Goal: Task Accomplishment & Management: Use online tool/utility

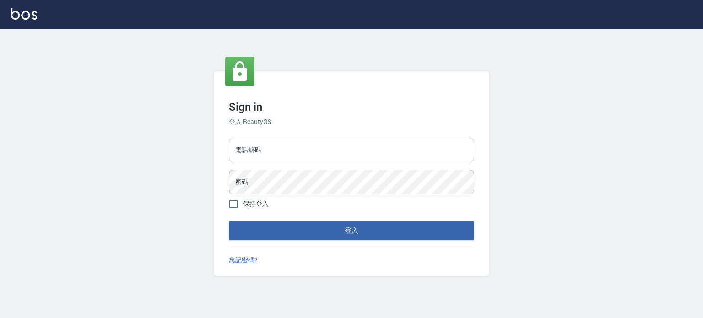
click at [276, 156] on input "電話號碼" at bounding box center [351, 150] width 245 height 25
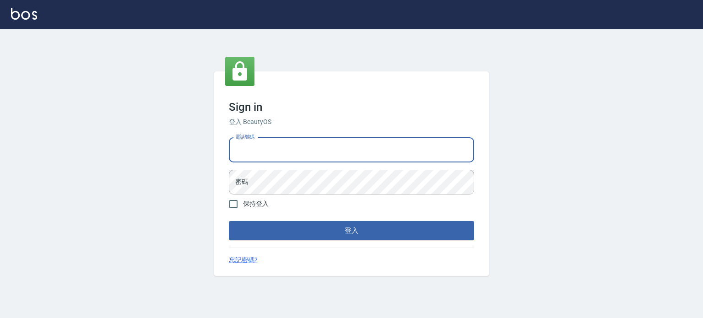
type input "0977239969"
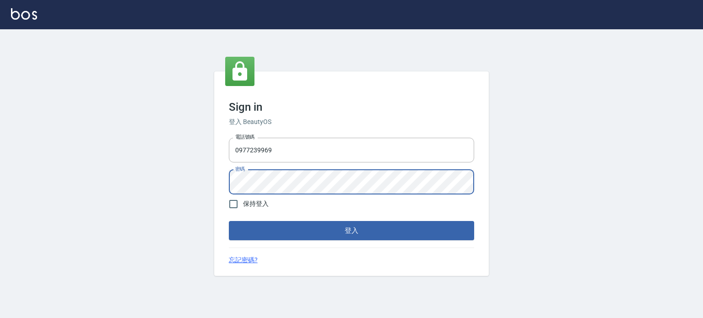
click at [229, 221] on button "登入" at bounding box center [351, 230] width 245 height 19
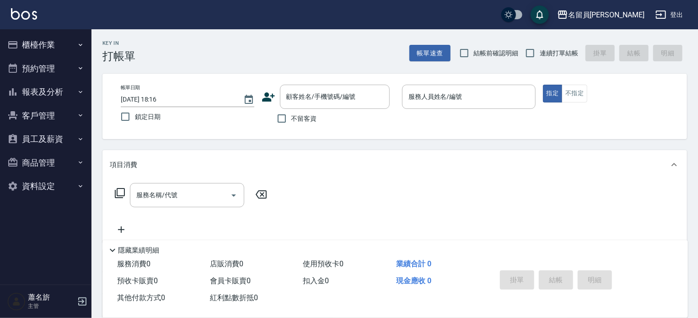
click at [292, 122] on span "不留客資" at bounding box center [304, 119] width 26 height 10
click at [291, 122] on input "不留客資" at bounding box center [281, 118] width 19 height 19
checkbox input "true"
click at [545, 50] on span "連續打單結帳" at bounding box center [559, 53] width 38 height 10
click at [540, 50] on input "連續打單結帳" at bounding box center [530, 52] width 19 height 19
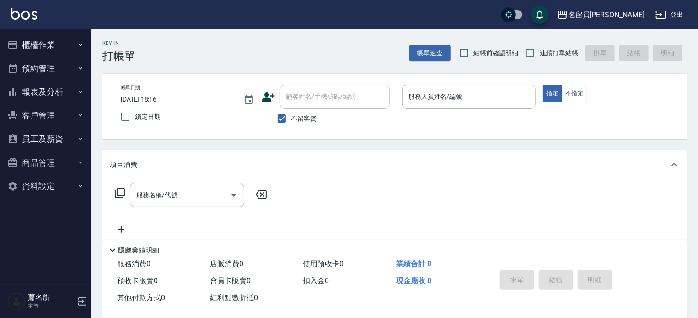
checkbox input "true"
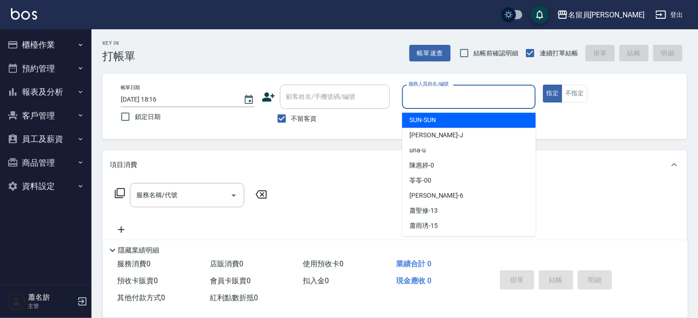
click at [489, 102] on input "服務人員姓名/編號" at bounding box center [468, 97] width 125 height 16
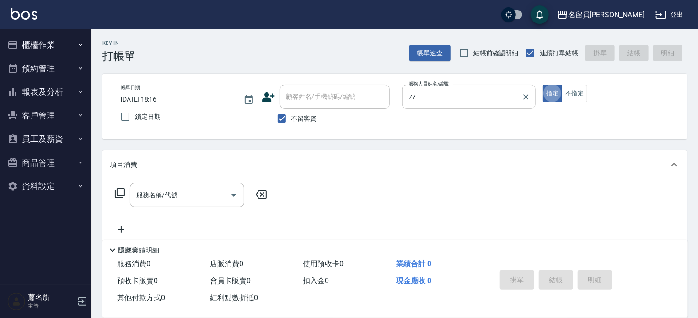
type input "七七-77"
type button "true"
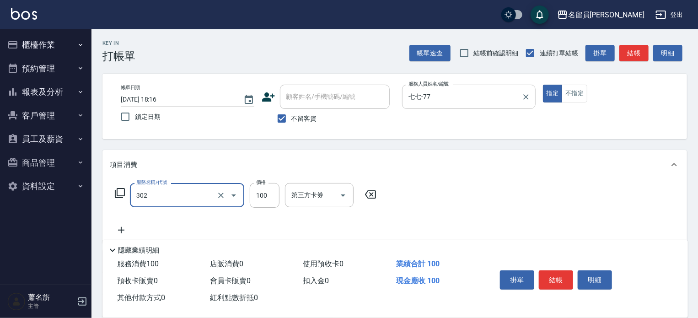
type input "剪髮(302)"
type input "250"
click at [556, 272] on button "結帳" at bounding box center [556, 279] width 34 height 19
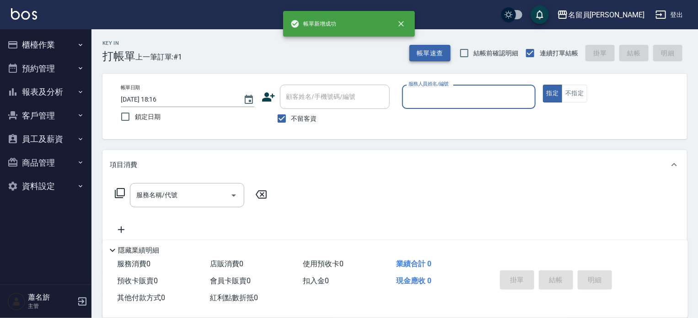
click at [445, 53] on button "帳單速查" at bounding box center [429, 53] width 41 height 17
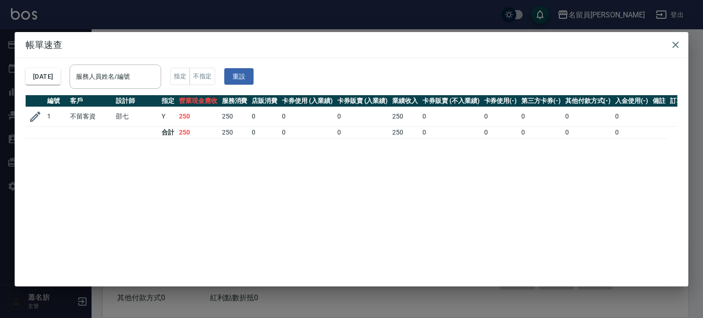
click at [35, 118] on icon "button" at bounding box center [35, 116] width 11 height 11
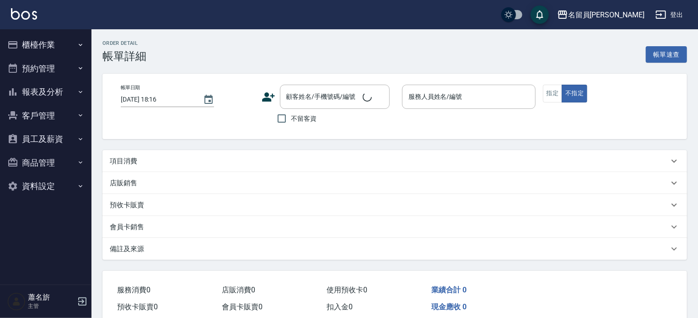
checkbox input "true"
type input "七七-77"
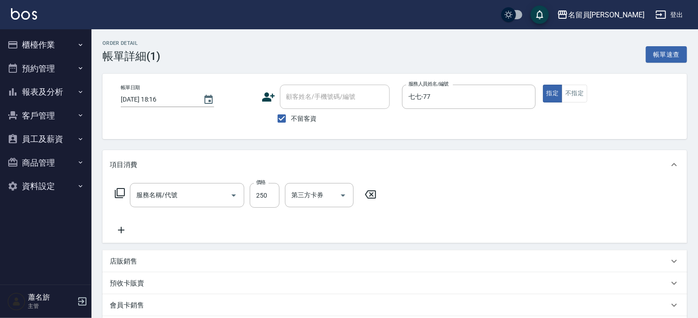
type input "剪髮(302)"
click at [339, 197] on icon "Open" at bounding box center [343, 195] width 11 height 11
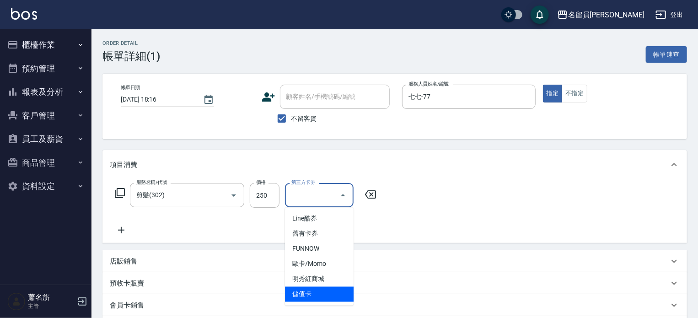
click at [321, 294] on span "儲值卡" at bounding box center [319, 294] width 69 height 15
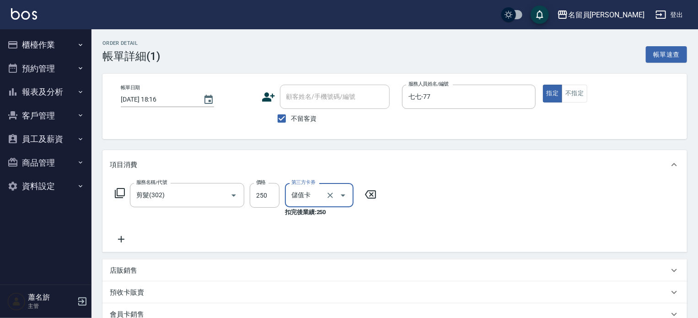
type input "儲值卡"
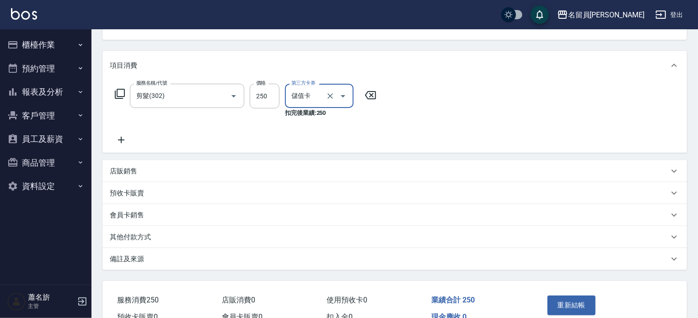
scroll to position [149, 0]
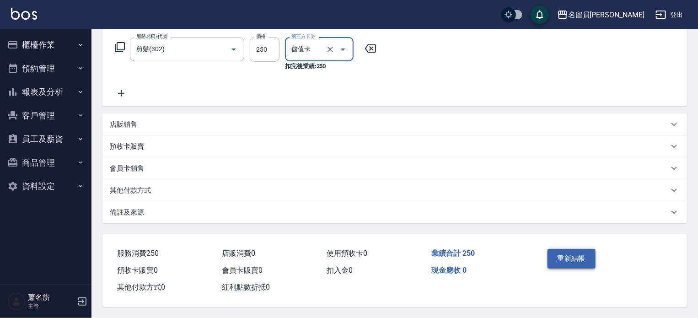
click at [565, 257] on button "重新結帳" at bounding box center [572, 258] width 48 height 19
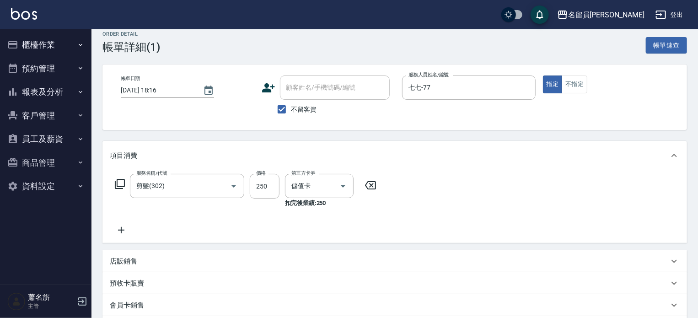
scroll to position [0, 0]
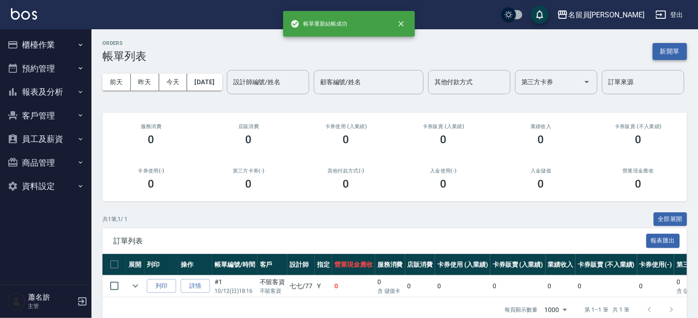
click at [675, 48] on button "新開單" at bounding box center [670, 51] width 34 height 17
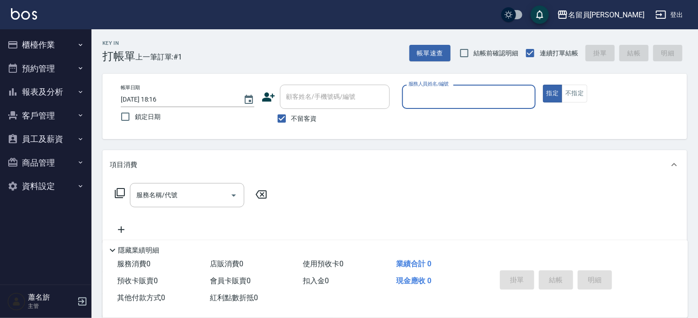
type input "ㄣ"
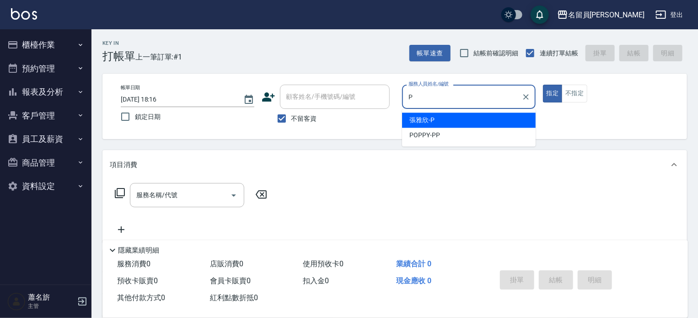
type input "[PERSON_NAME]"
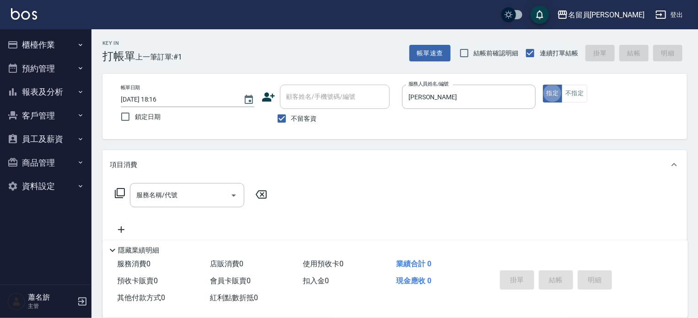
type button "true"
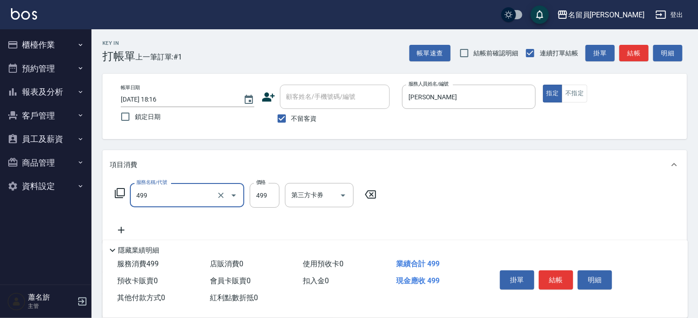
type input "去角質洗髮(499)"
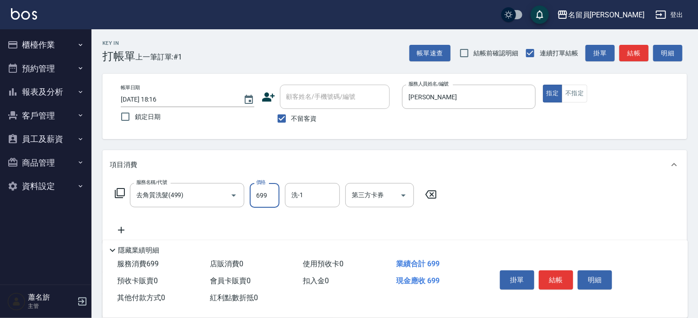
type input "699"
click at [561, 275] on button "結帳" at bounding box center [556, 279] width 34 height 19
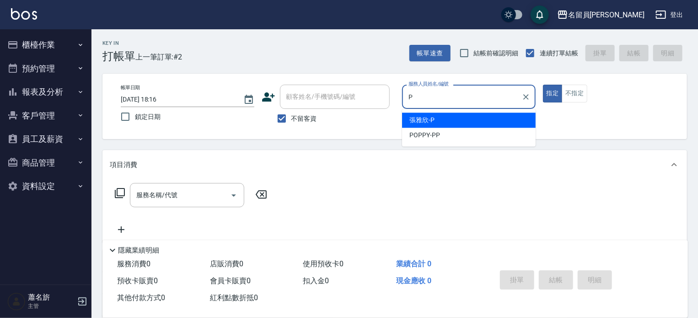
type input "[PERSON_NAME]"
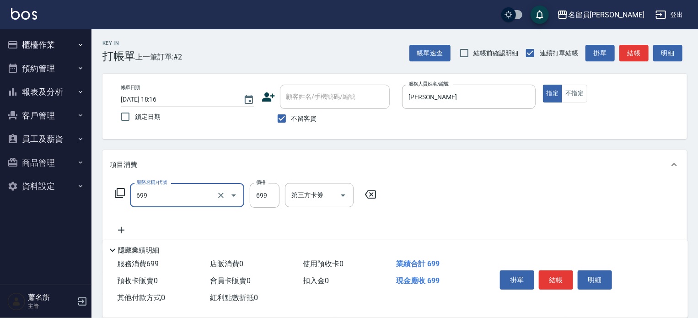
type input "精油洗髮(699)"
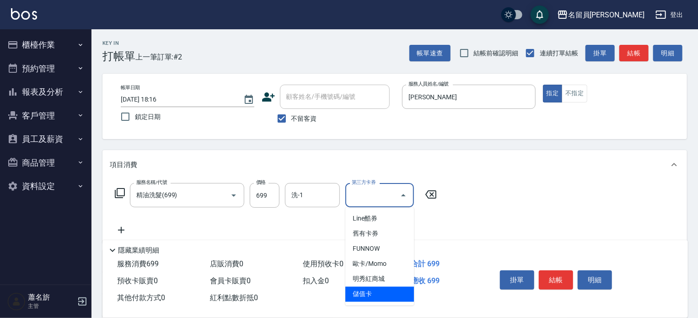
type input "儲值卡"
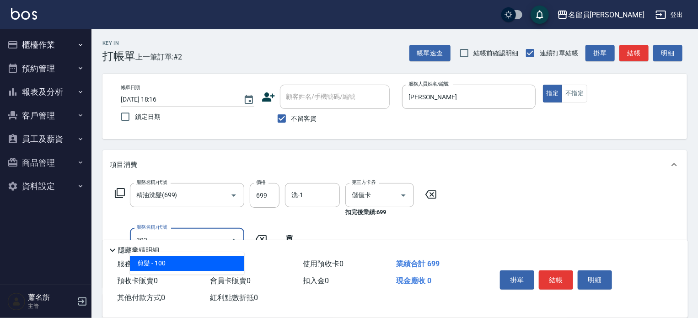
type input "剪髮(302)"
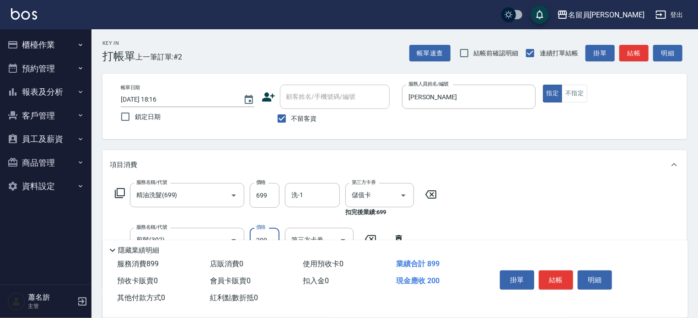
type input "200"
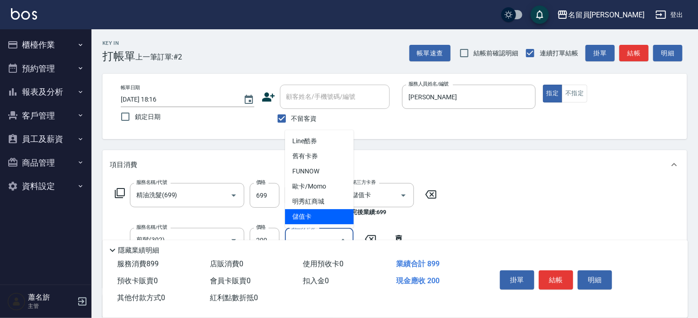
type input "儲值卡"
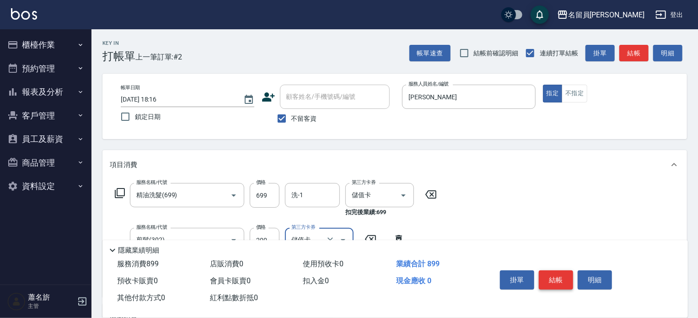
click at [567, 278] on button "結帳" at bounding box center [556, 279] width 34 height 19
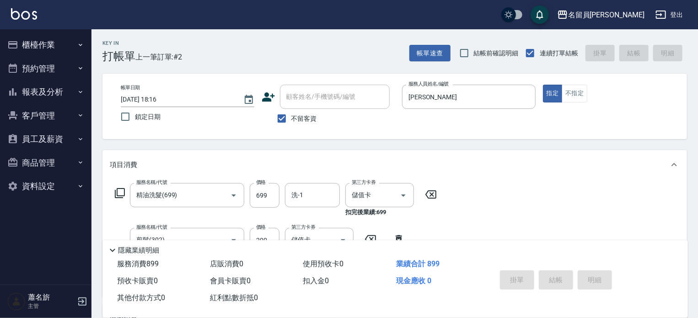
type input "[DATE] 18:17"
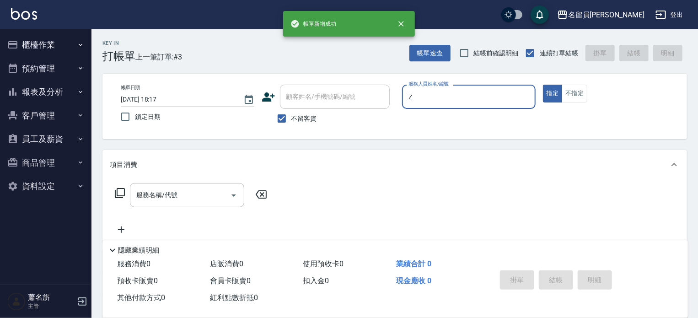
type input "維尼-Z"
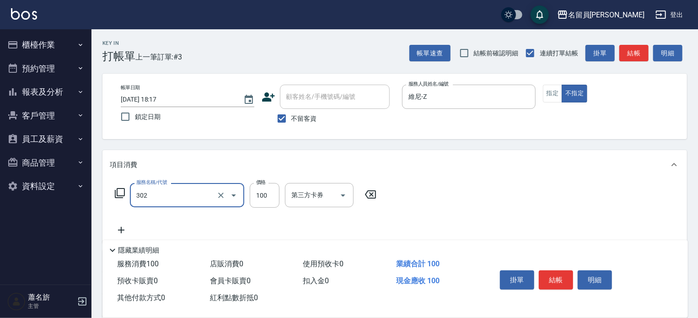
type input "剪髮(302)"
type input "230"
click at [567, 277] on button "結帳" at bounding box center [556, 279] width 34 height 19
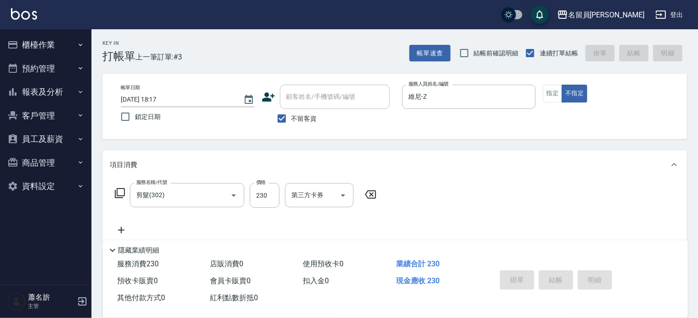
type input "[DATE] 18:18"
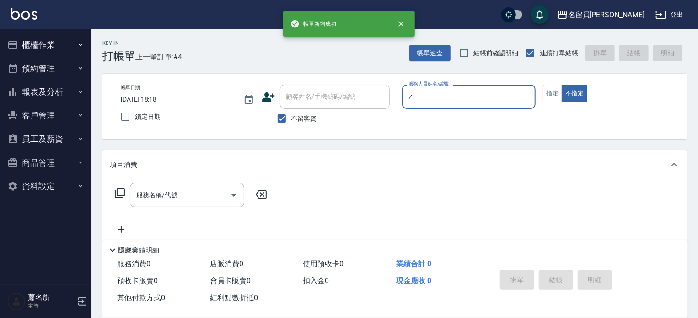
type input "Z"
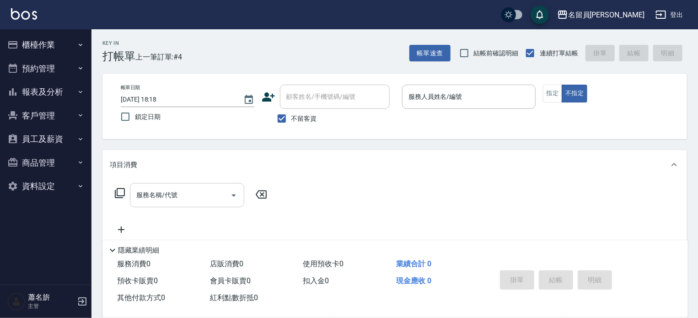
click at [165, 189] on div "服務名稱/代號 服務名稱/代號" at bounding box center [187, 195] width 114 height 24
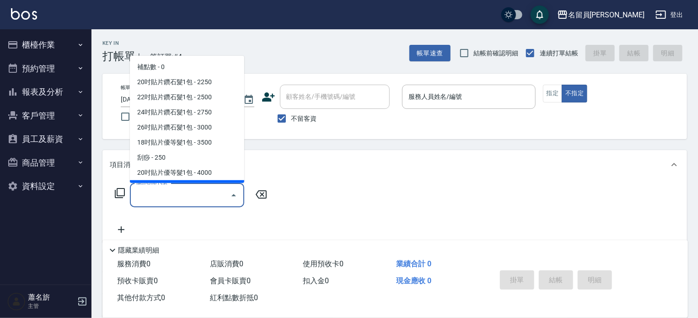
type input "4"
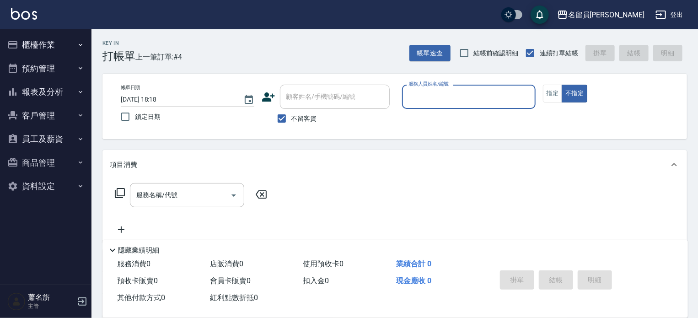
type input "4"
type input "維尼-Z"
type button "false"
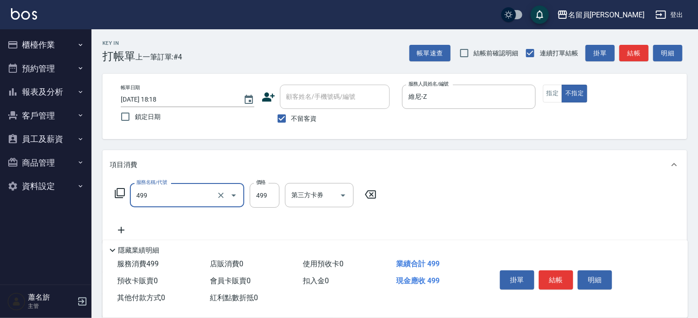
type input "去角質洗髮(499)"
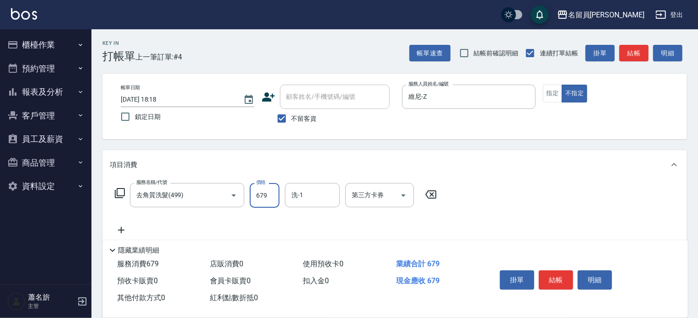
type input "679"
type input "[PERSON_NAME]-45"
drag, startPoint x: 558, startPoint y: 278, endPoint x: 555, endPoint y: 274, distance: 4.9
click at [556, 274] on button "結帳" at bounding box center [556, 279] width 34 height 19
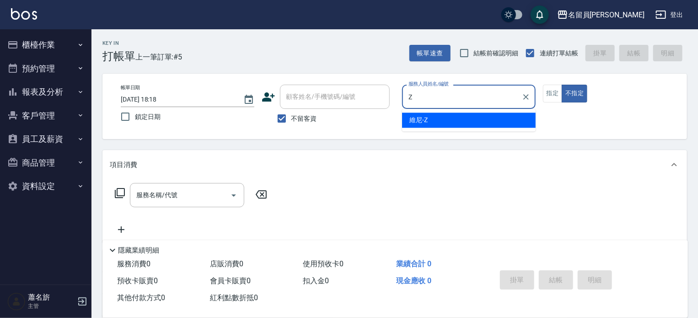
type input "維尼-Z"
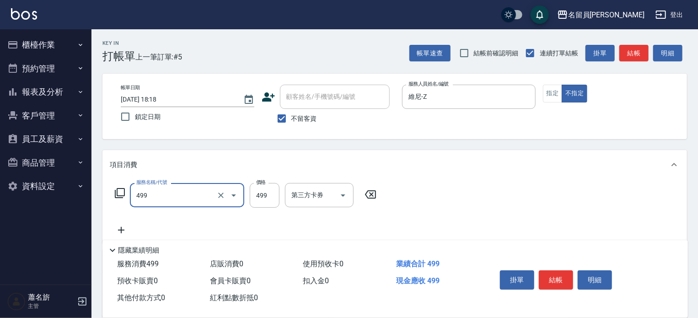
type input "去角質洗髮(499)"
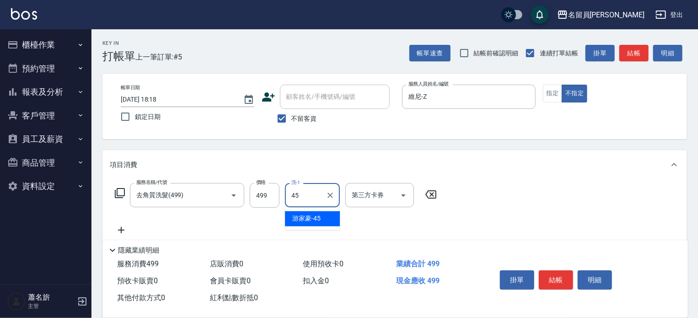
type input "[PERSON_NAME]-45"
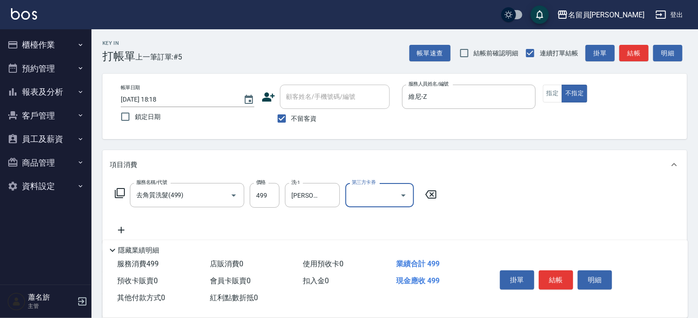
click at [555, 274] on button "結帳" at bounding box center [556, 279] width 34 height 19
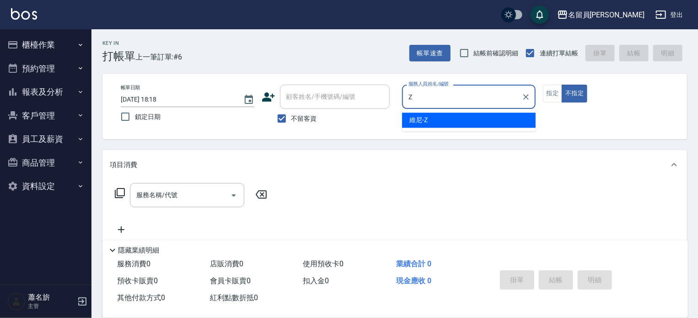
type input "維尼-Z"
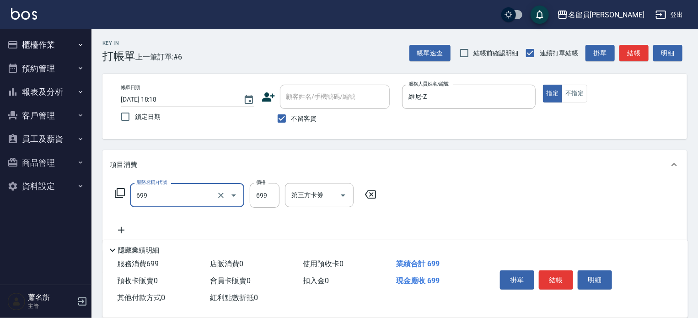
type input "精油洗髮(699)"
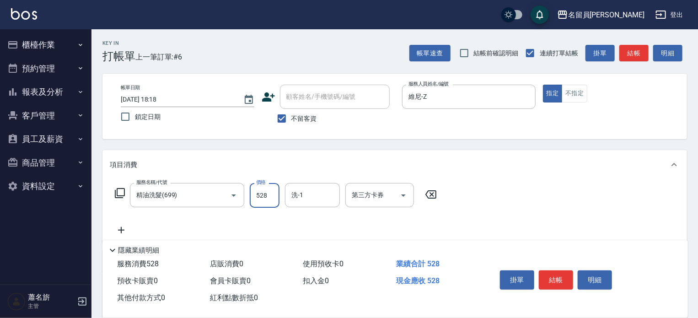
type input "528"
type input "1"
type input "[PERSON_NAME]-45"
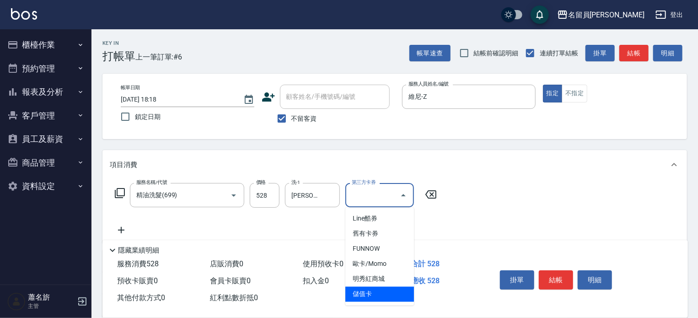
type input "儲值卡"
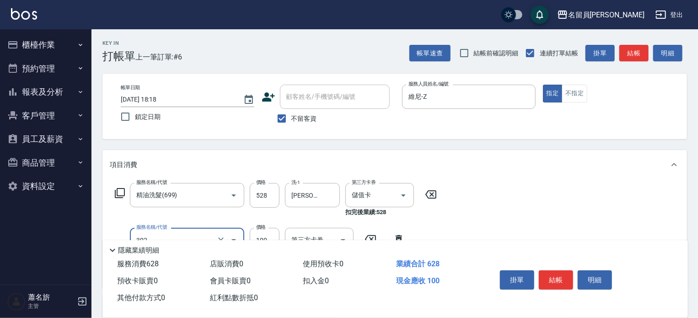
type input "剪髮(302)"
type input "371"
click at [555, 274] on button "結帳" at bounding box center [556, 279] width 34 height 19
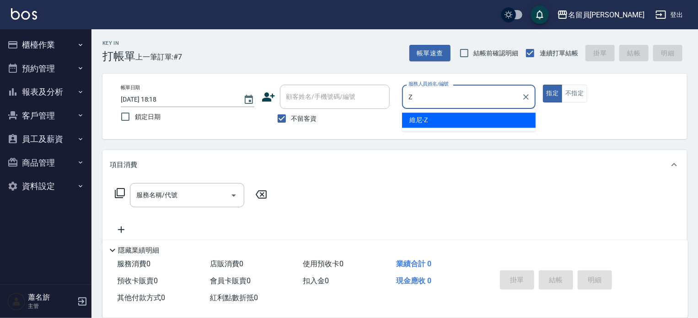
type input "維尼-Z"
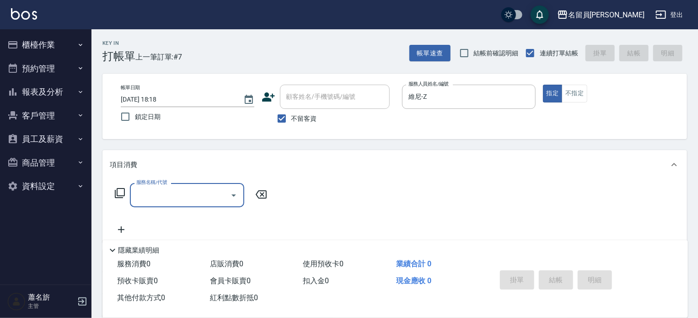
type input "9"
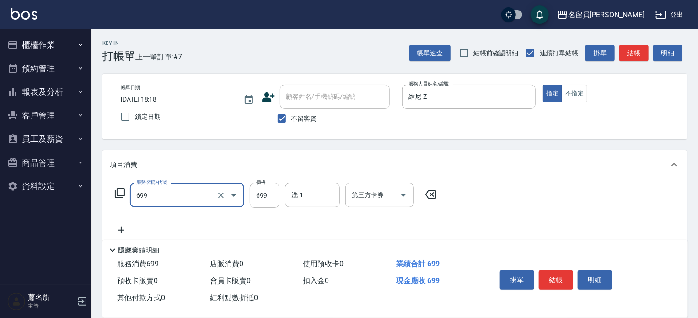
type input "精油洗髮(699)"
type input "899"
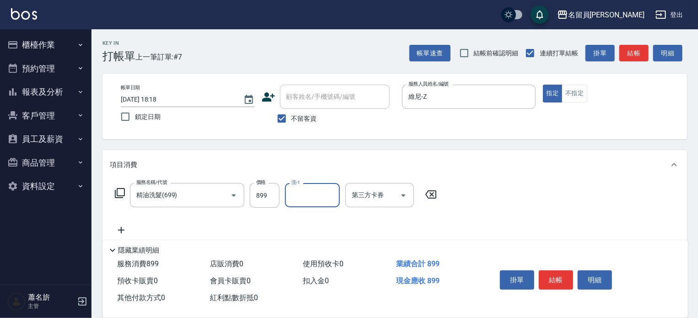
type input "1"
type input "[PERSON_NAME]-45"
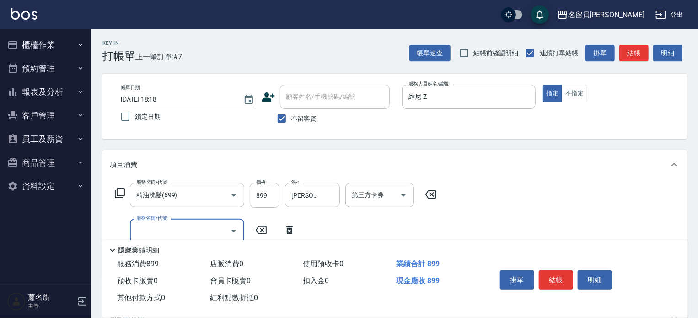
click at [124, 183] on div "服務名稱/代號 精油洗髮(699) 服務名稱/代號 價格 899 價格 洗-1 [PERSON_NAME]-45 洗-1 第三方卡券 第三方卡券" at bounding box center [276, 195] width 333 height 25
click at [119, 194] on icon at bounding box center [119, 193] width 11 height 11
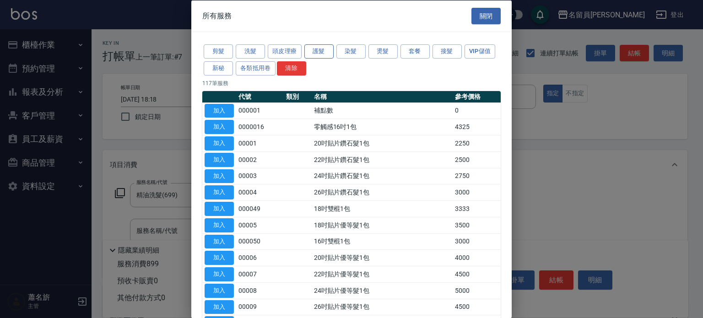
click at [324, 50] on button "護髮" at bounding box center [318, 51] width 29 height 14
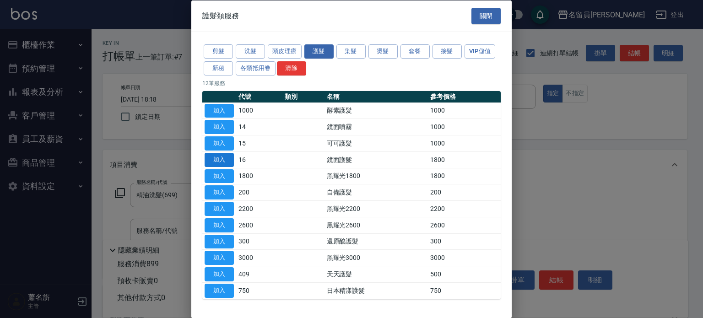
click at [219, 155] on button "加入" at bounding box center [218, 159] width 29 height 14
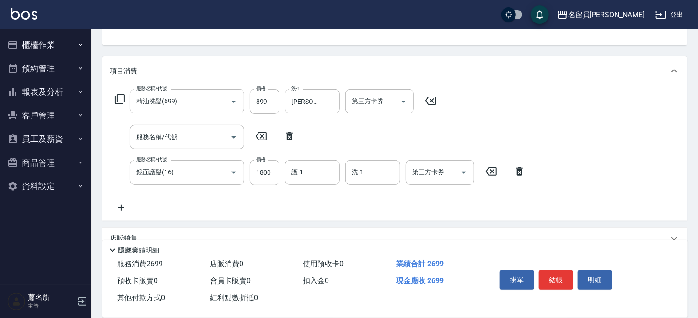
scroll to position [137, 0]
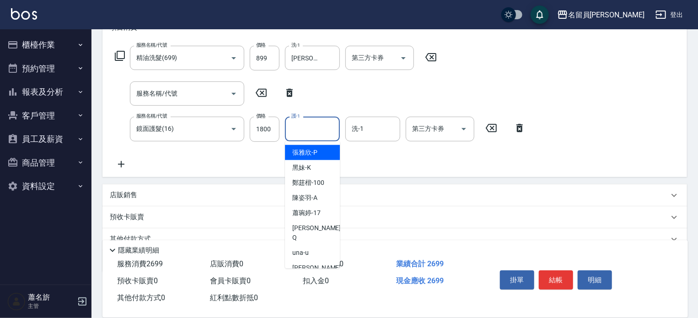
click at [331, 134] on input "護-1" at bounding box center [312, 129] width 47 height 16
type input "[PERSON_NAME]-45"
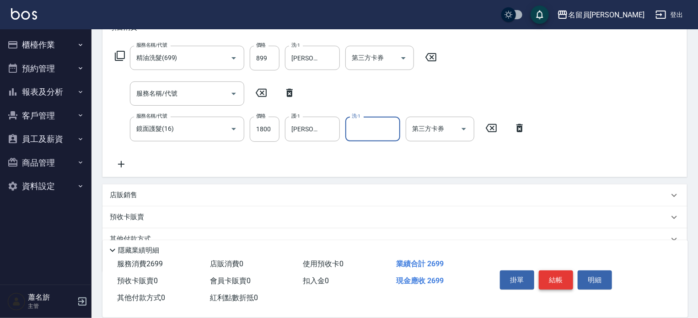
click at [565, 274] on button "結帳" at bounding box center [556, 279] width 34 height 19
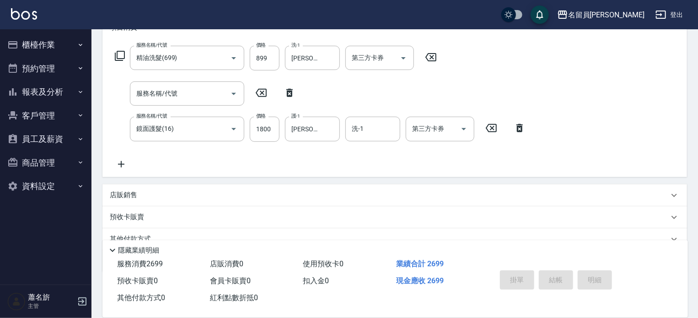
type input "[DATE] 18:19"
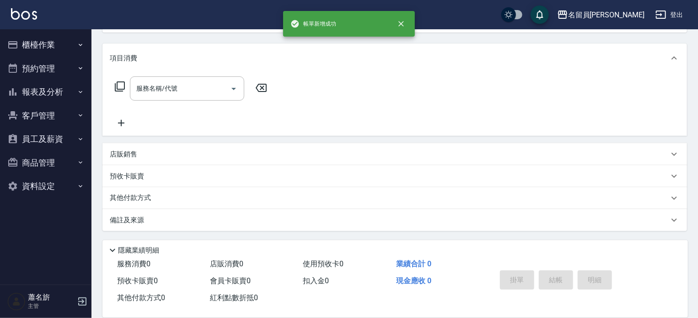
scroll to position [0, 0]
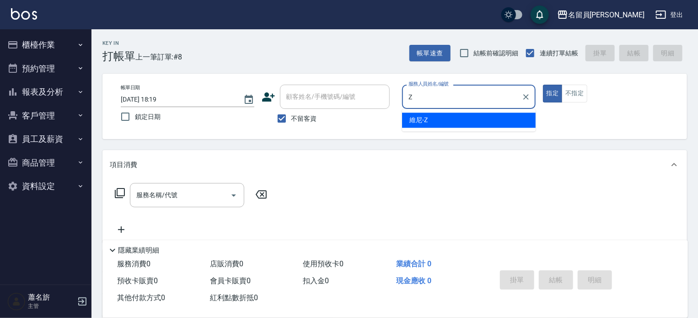
type input "維尼-Z"
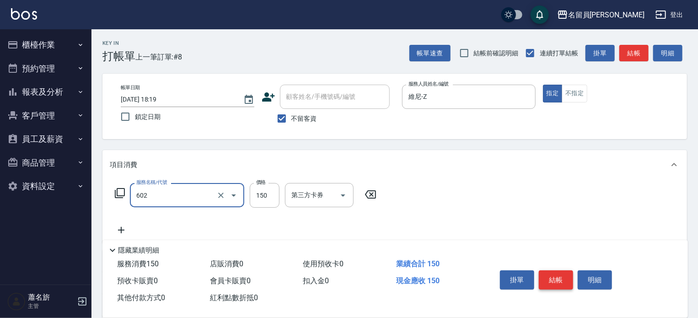
type input "一般洗髮(602)"
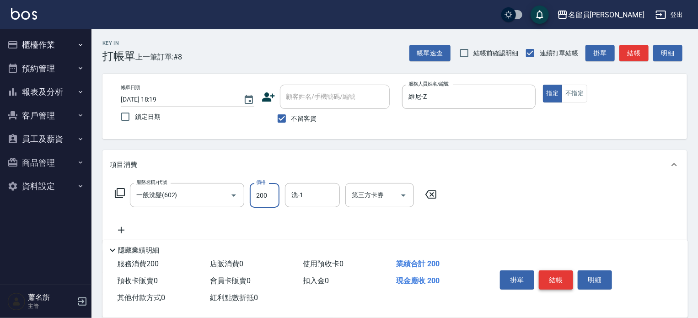
type input "200"
type input "[PERSON_NAME]-45"
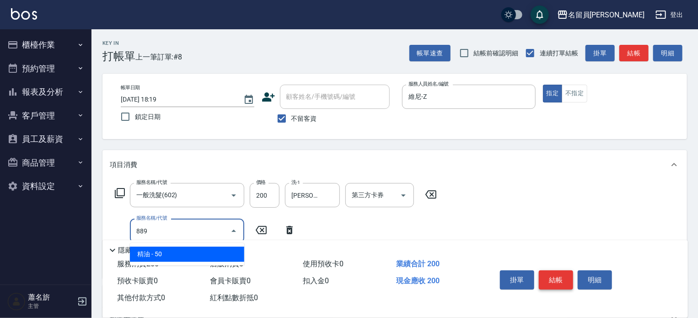
type input "精油(889)"
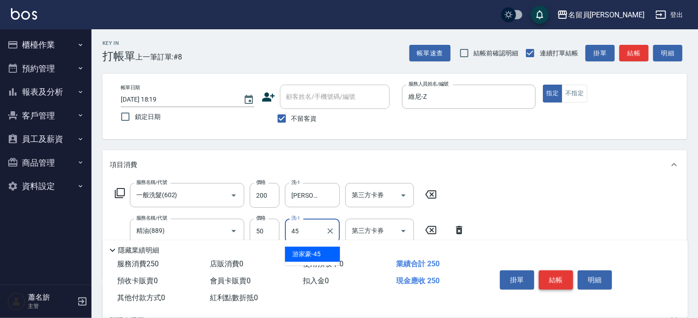
type input "[PERSON_NAME]-45"
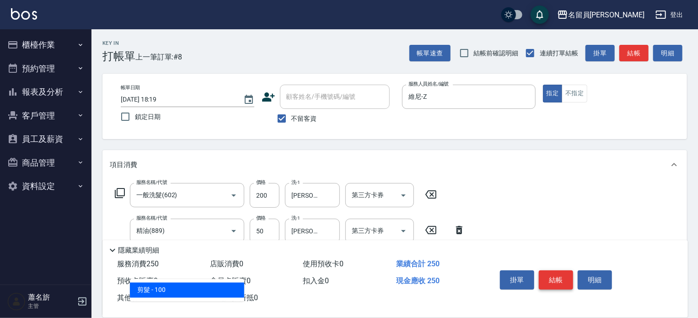
type input "剪髮(302)"
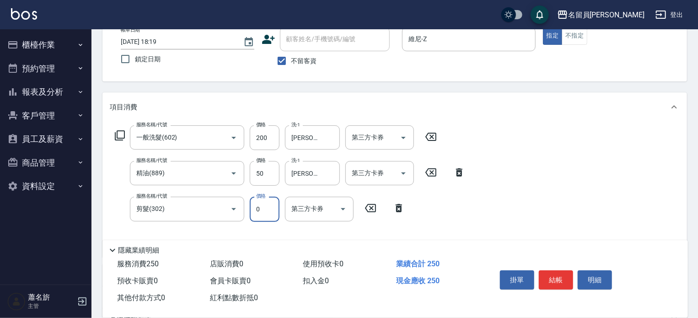
scroll to position [137, 0]
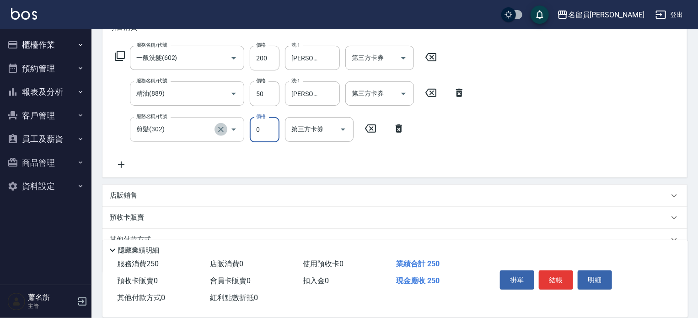
click at [220, 130] on icon "Clear" at bounding box center [220, 129] width 5 height 5
type input "0"
type input "剪髮(302)"
click at [220, 130] on icon "Clear" at bounding box center [220, 129] width 5 height 5
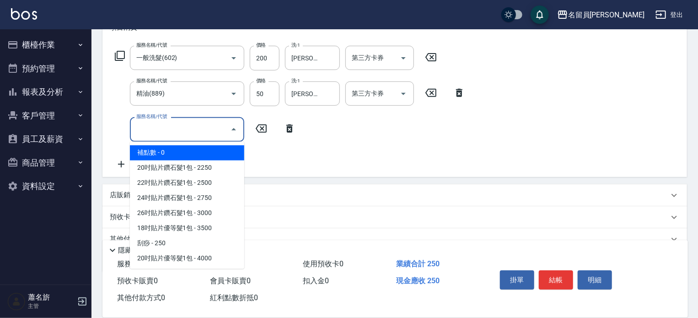
type input "0"
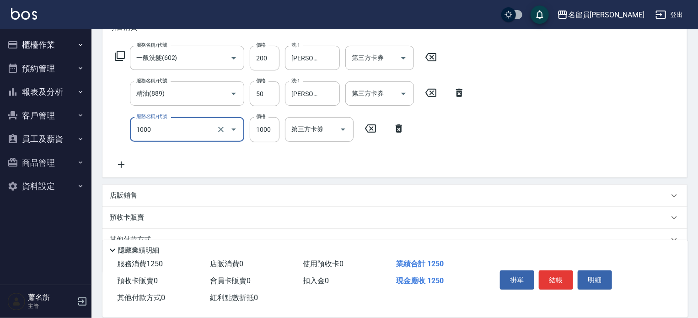
type input "酵素護髮(1000)"
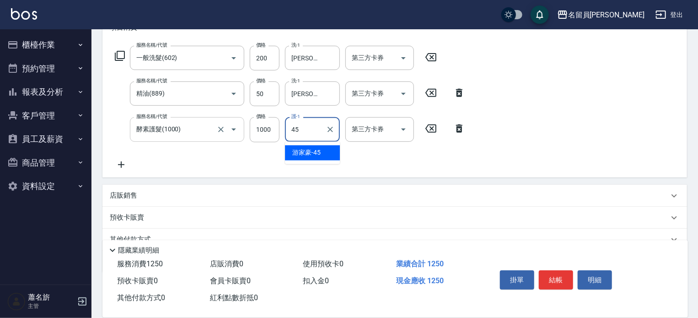
type input "[PERSON_NAME]-45"
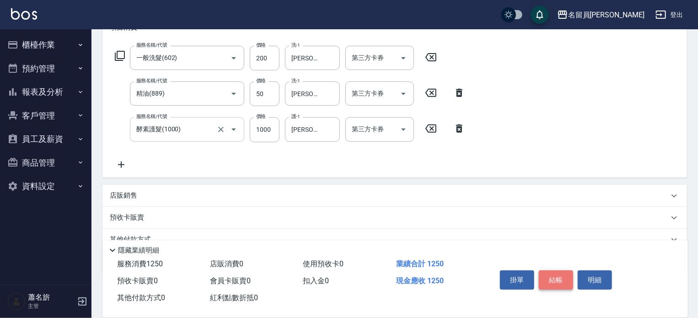
click at [562, 279] on button "結帳" at bounding box center [556, 279] width 34 height 19
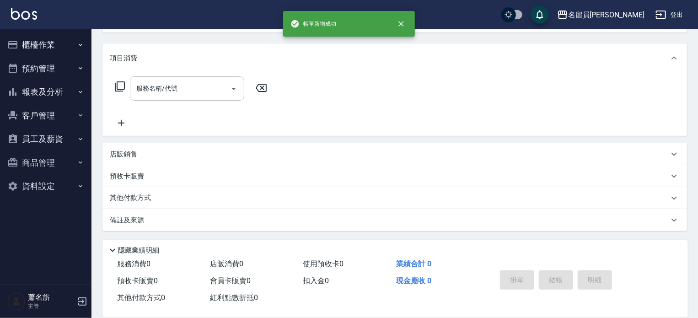
scroll to position [0, 0]
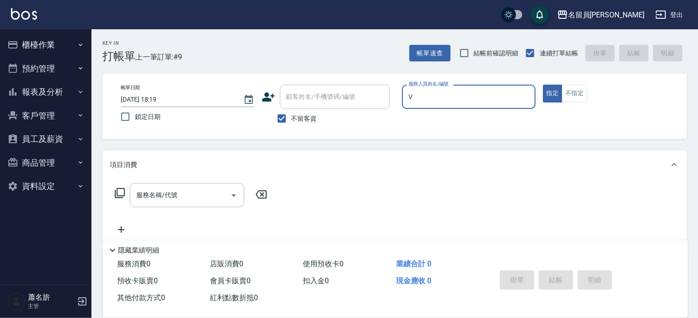
type input "[PERSON_NAME][PERSON_NAME]-V"
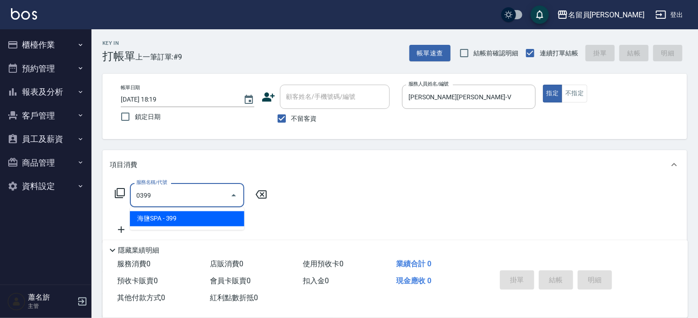
type input "海鹽SPA(0399)"
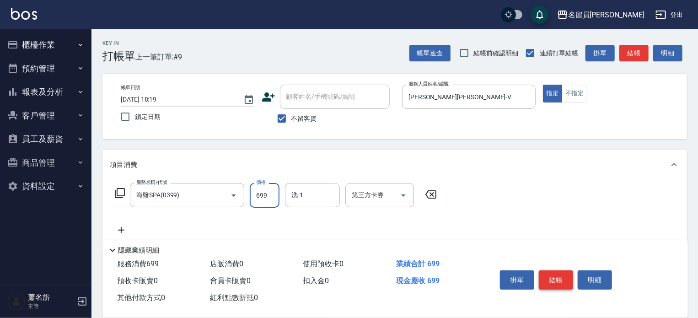
type input "699"
type input "[PERSON_NAME]-15"
click at [562, 279] on button "結帳" at bounding box center [556, 279] width 34 height 19
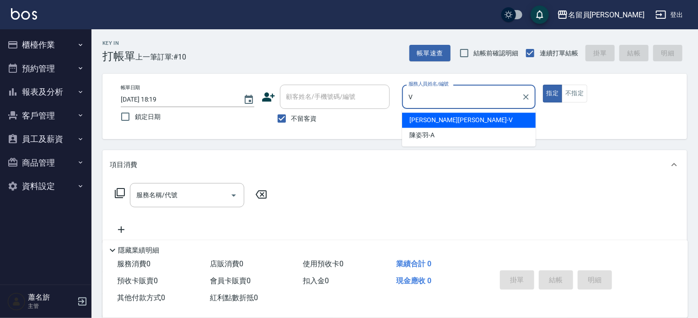
type input "[PERSON_NAME][PERSON_NAME]-V"
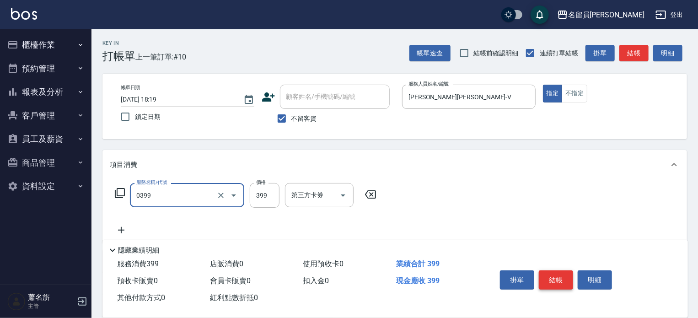
type input "海鹽SPA(0399)"
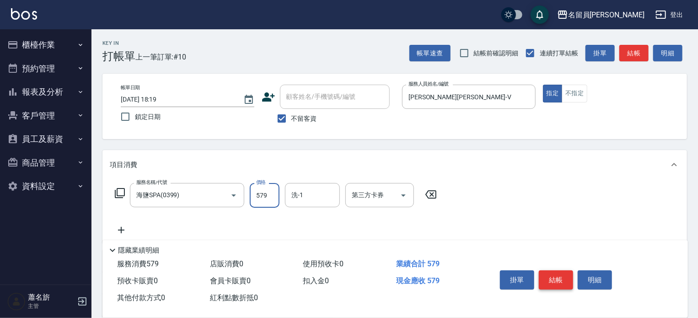
type input "579"
type input "[PERSON_NAME]-15"
drag, startPoint x: 579, startPoint y: 98, endPoint x: 609, endPoint y: 150, distance: 59.7
click at [580, 99] on button "不指定" at bounding box center [575, 94] width 26 height 18
click at [562, 270] on button "結帳" at bounding box center [556, 279] width 34 height 19
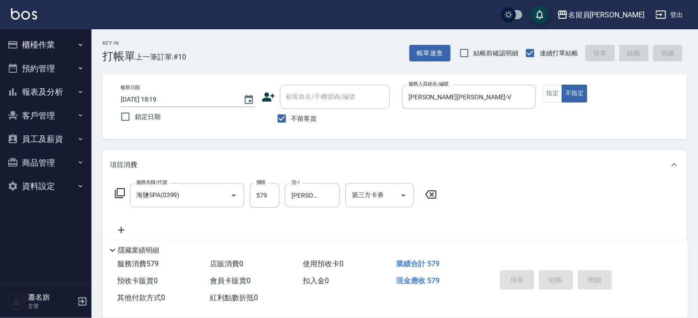
type input "[DATE] 18:20"
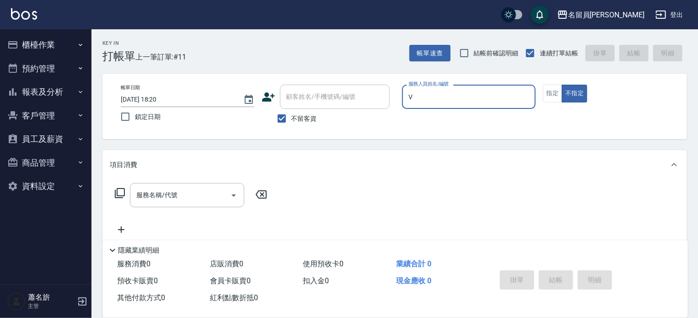
type input "[PERSON_NAME][PERSON_NAME]-V"
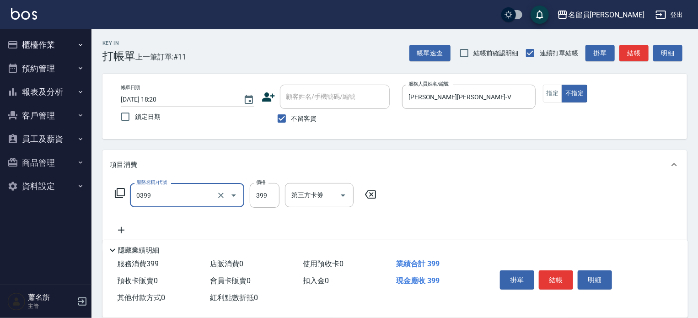
type input "海鹽SPA(0399)"
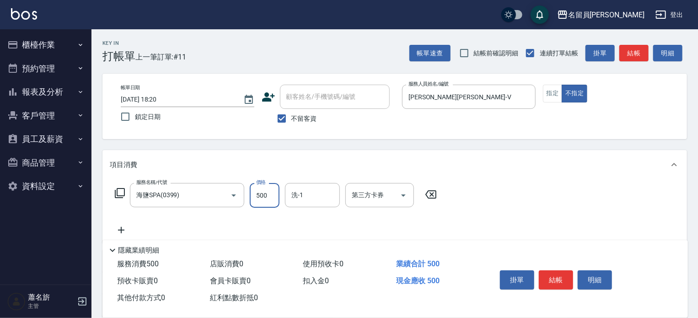
type input "500"
type input "[PERSON_NAME]-15"
click at [556, 95] on button "指定" at bounding box center [553, 94] width 20 height 18
click at [551, 274] on button "結帳" at bounding box center [556, 279] width 34 height 19
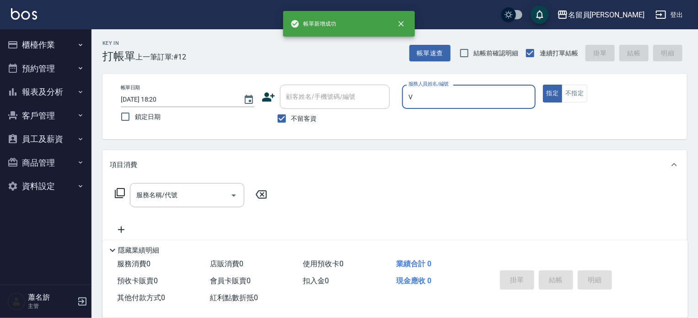
type input "[PERSON_NAME][PERSON_NAME]-V"
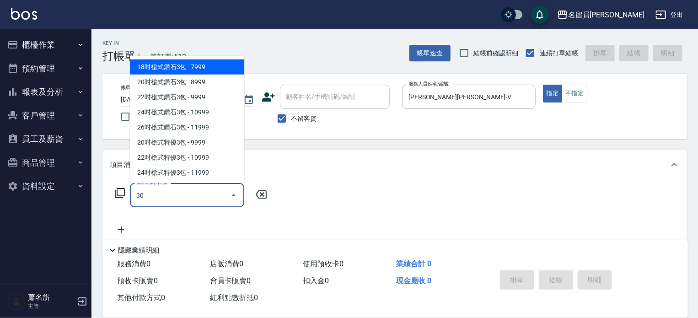
type input "3"
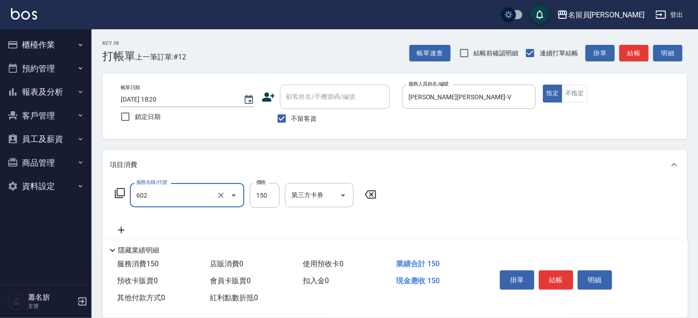
type input "一般洗髮(602)"
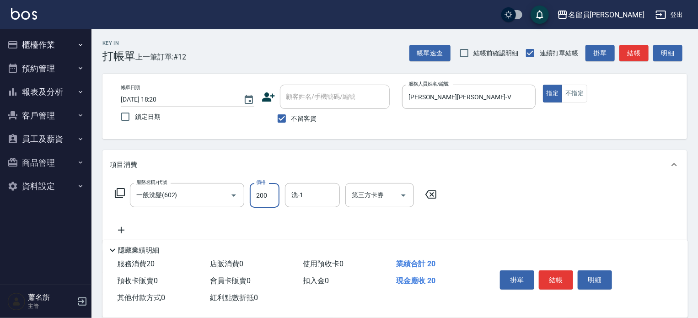
type input "200"
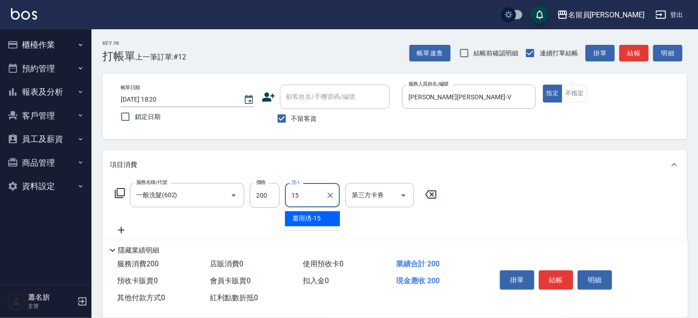
type input "[PERSON_NAME]-15"
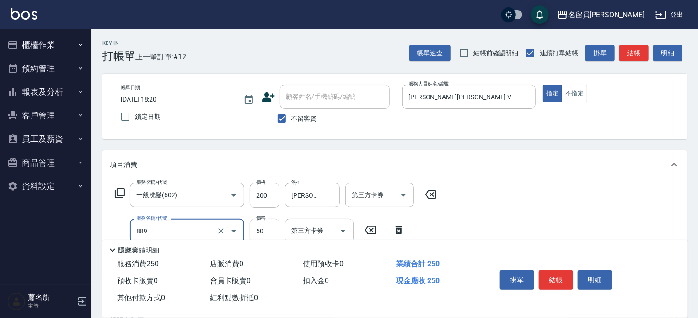
type input "精油(889)"
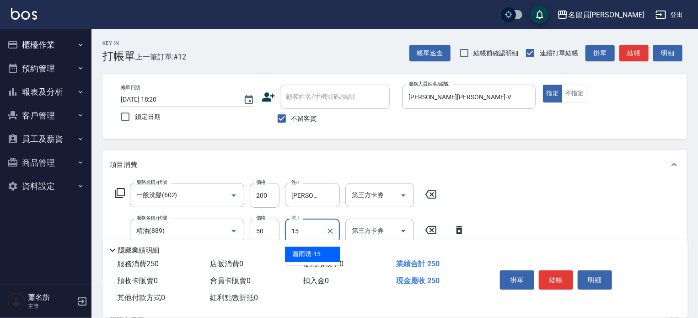
type input "[PERSON_NAME]-15"
type input "瞬間保養(415)"
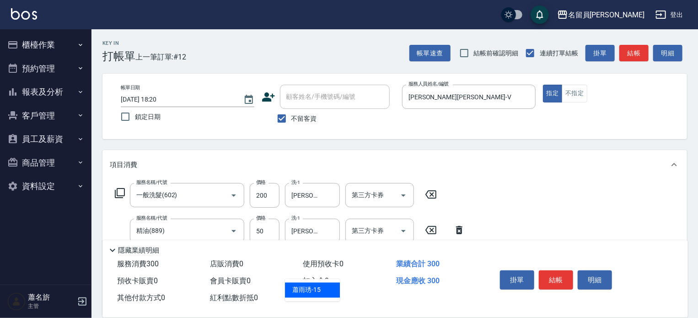
type input "[PERSON_NAME]-15"
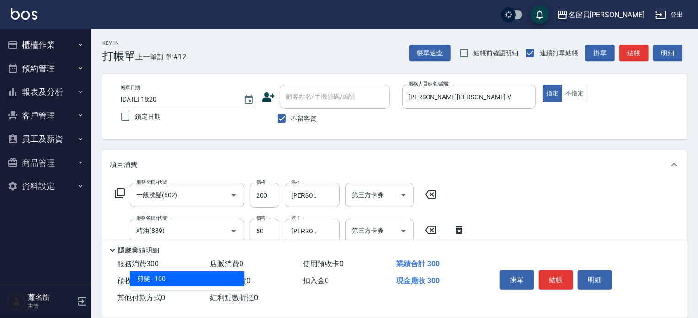
type input "剪髮(302)"
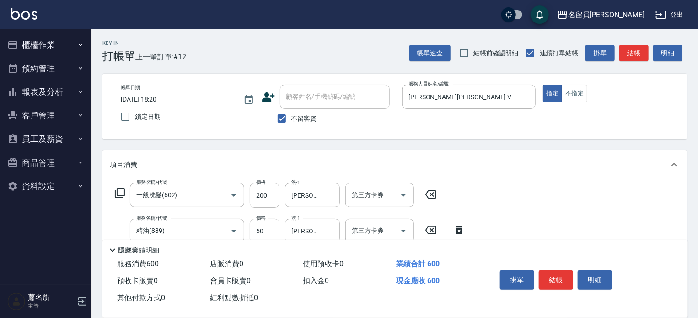
type input "300"
click at [551, 274] on button "結帳" at bounding box center [556, 279] width 34 height 19
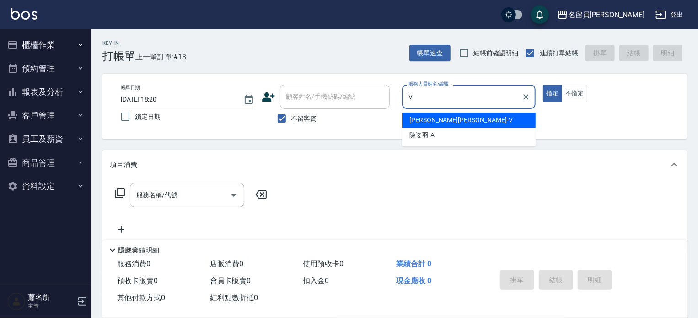
type input "[PERSON_NAME][PERSON_NAME]-V"
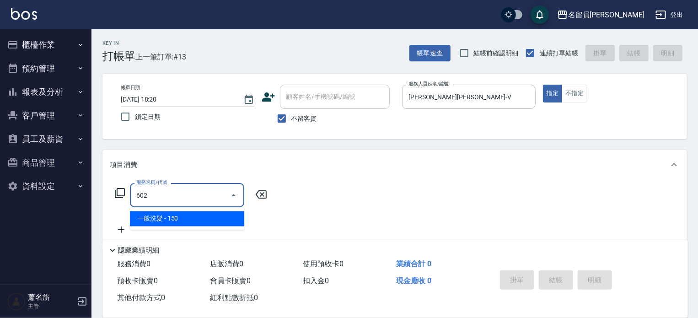
type input "一般洗髮(602)"
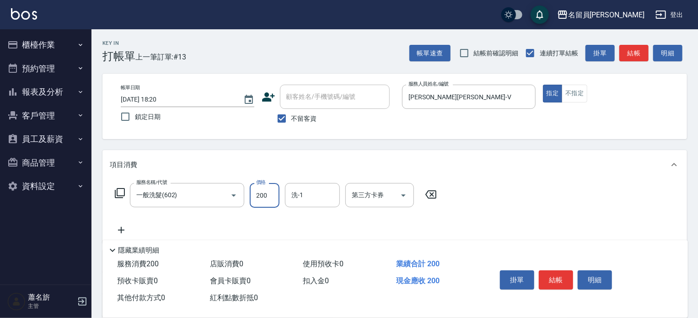
type input "200"
type input "[PERSON_NAME]-15"
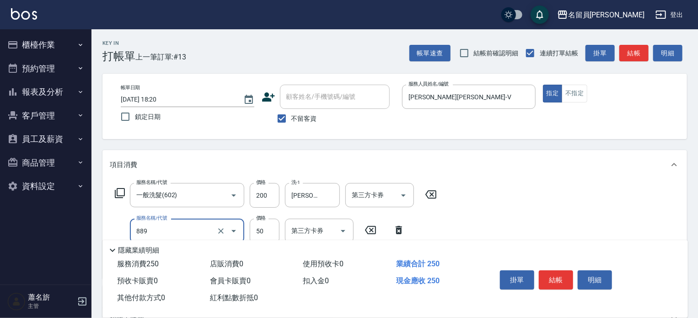
type input "精油(889)"
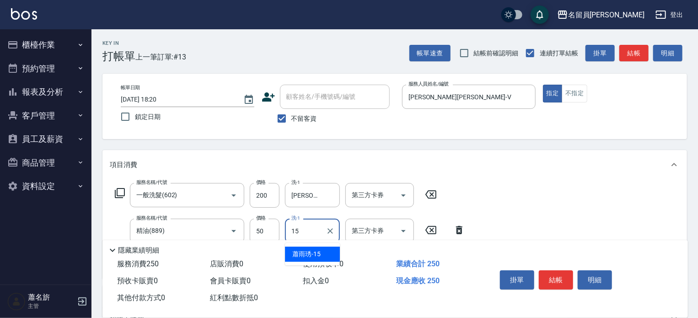
type input "[PERSON_NAME]-15"
type input "瞬間保養(415)"
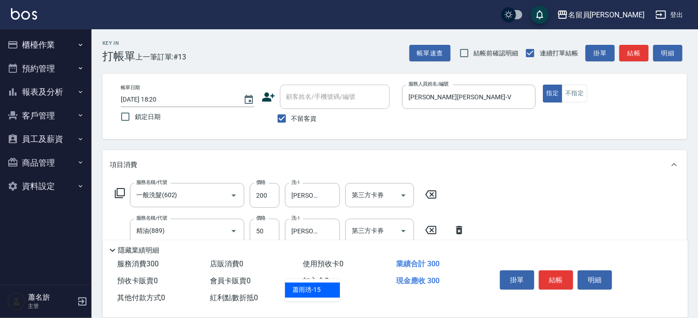
type input "[PERSON_NAME]-15"
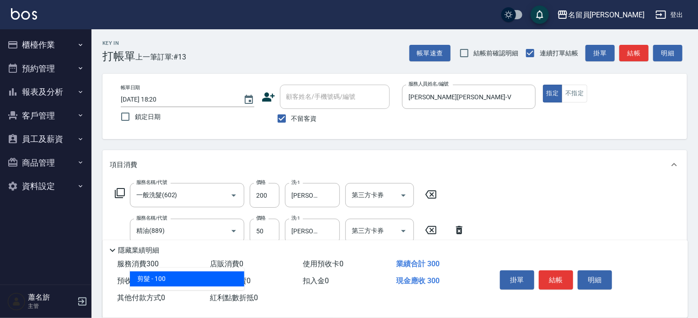
type input "剪髮(302)"
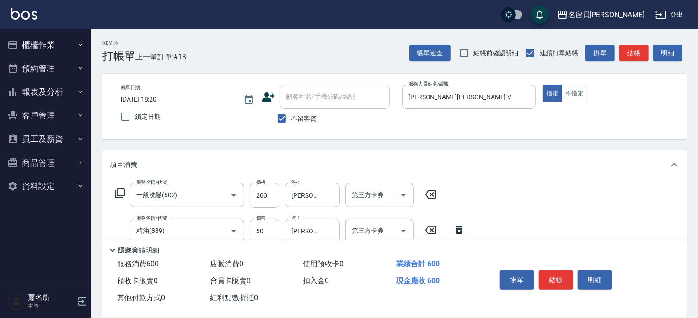
type input "300"
click at [554, 273] on button "結帳" at bounding box center [556, 279] width 34 height 19
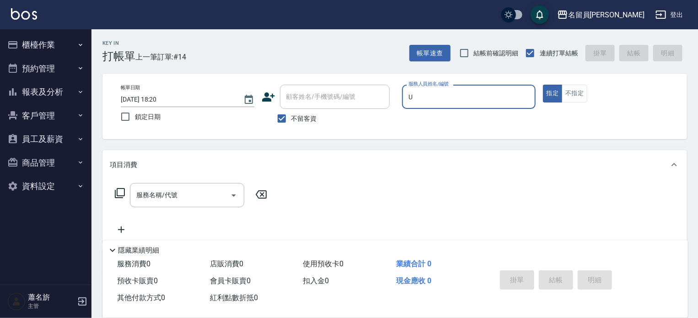
type input "una-u"
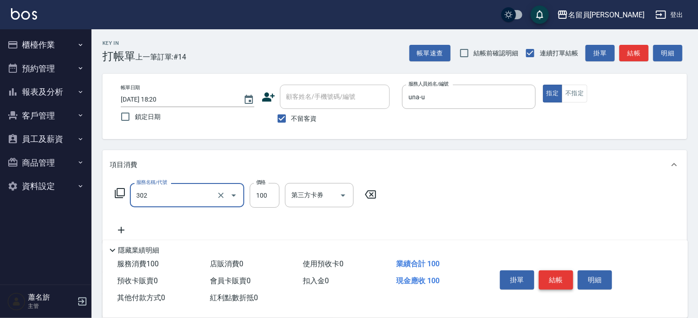
type input "剪髮(302)"
type input "400"
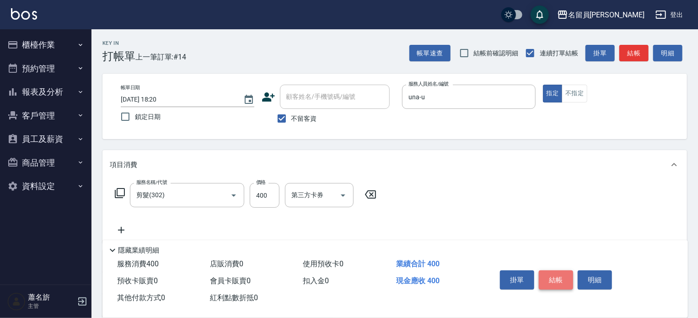
click at [562, 276] on button "結帳" at bounding box center [556, 279] width 34 height 19
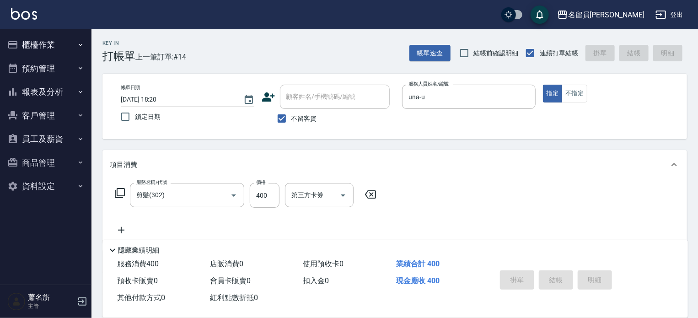
type input "[DATE] 18:21"
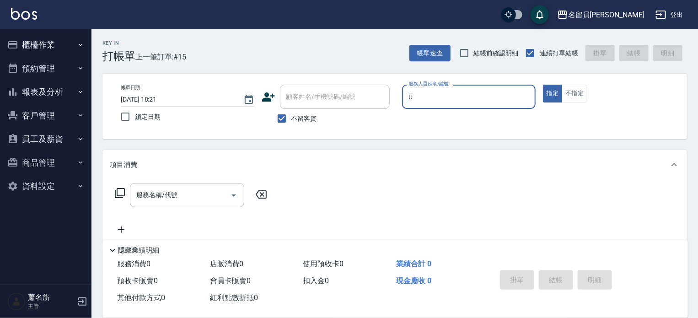
type input "una-u"
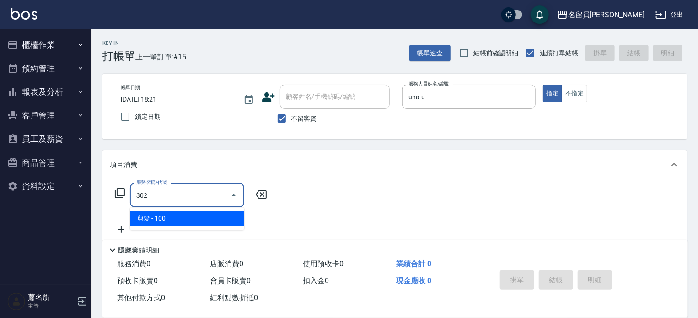
type input "剪髮(302)"
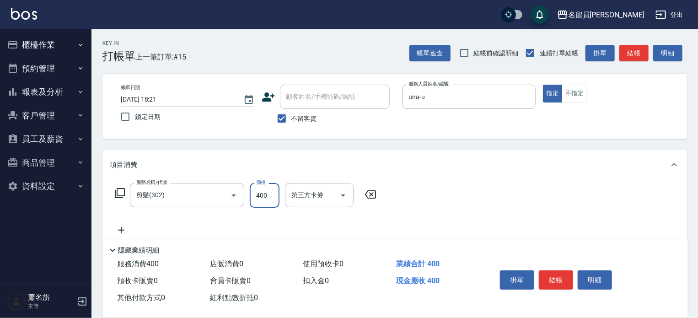
type input "400"
click at [554, 281] on button "結帳" at bounding box center [556, 279] width 34 height 19
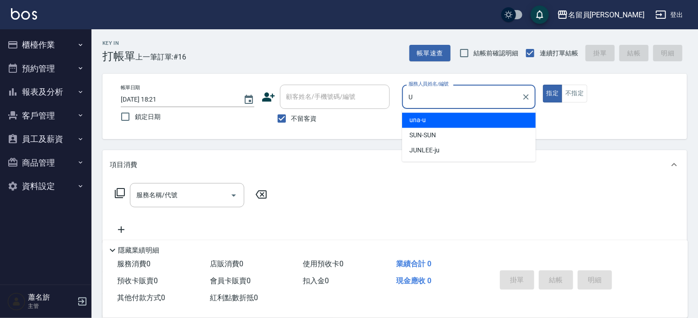
type input "una-u"
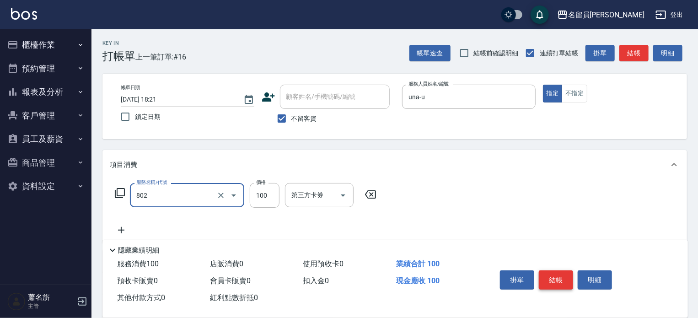
type input "VIP儲值(802)"
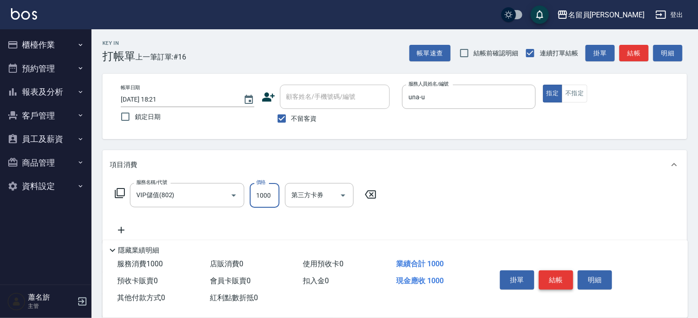
type input "1000"
click at [553, 285] on button "結帳" at bounding box center [556, 279] width 34 height 19
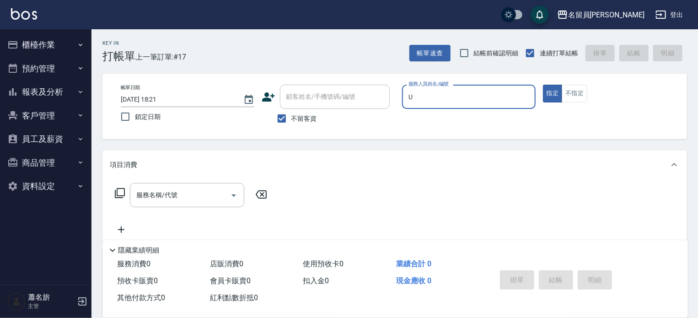
type input "una-u"
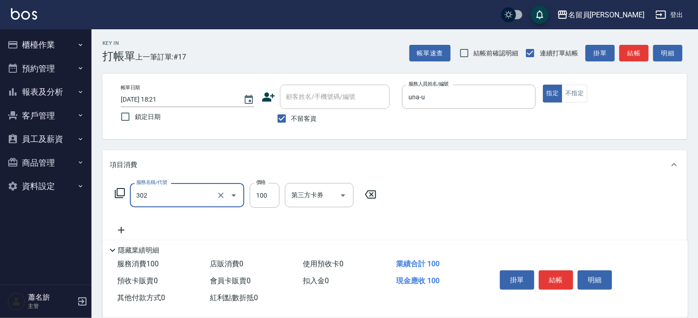
type input "剪髮(302)"
type input "699"
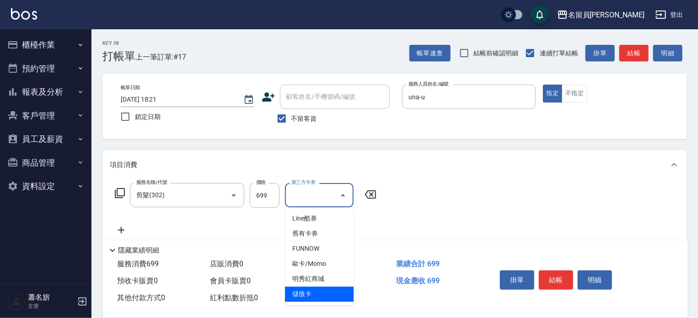
type input "儲值卡"
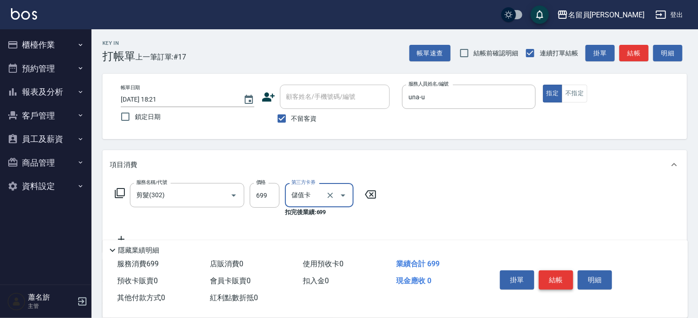
click at [564, 279] on button "結帳" at bounding box center [556, 279] width 34 height 19
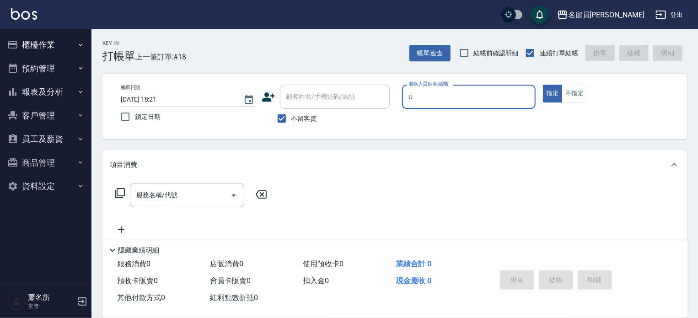
type input "una-u"
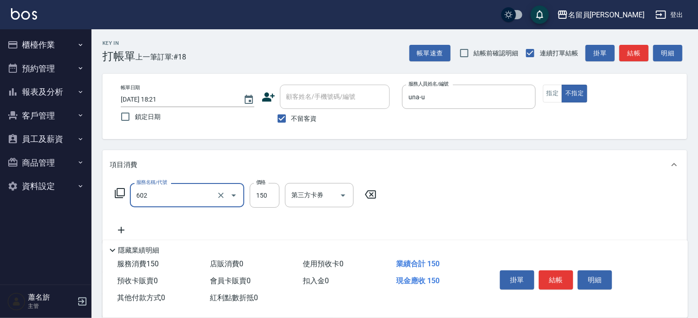
type input "一般洗髮(602)"
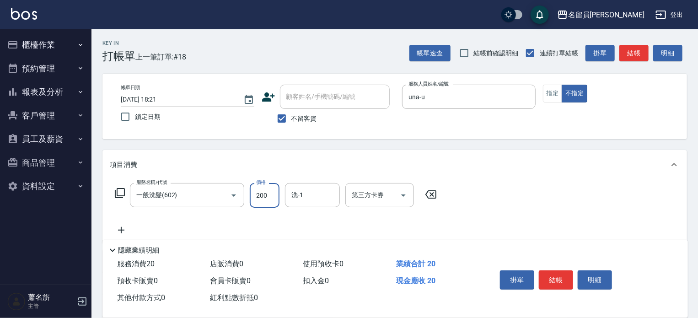
type input "200"
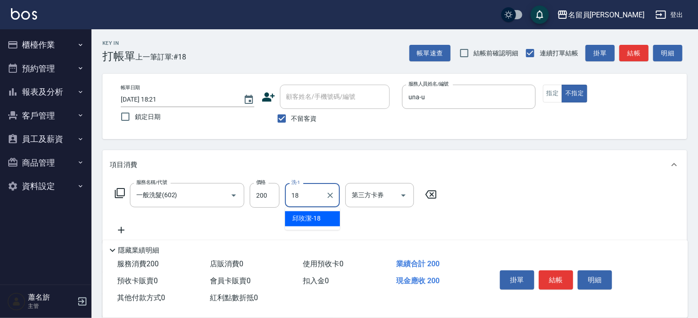
type input "[PERSON_NAME]-18"
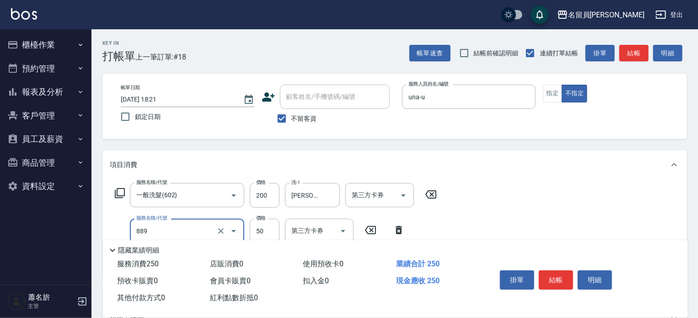
type input "精油(889)"
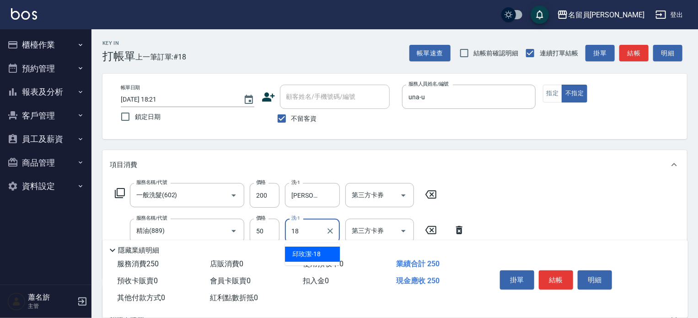
type input "[PERSON_NAME]-18"
type input "瞬間保養(415)"
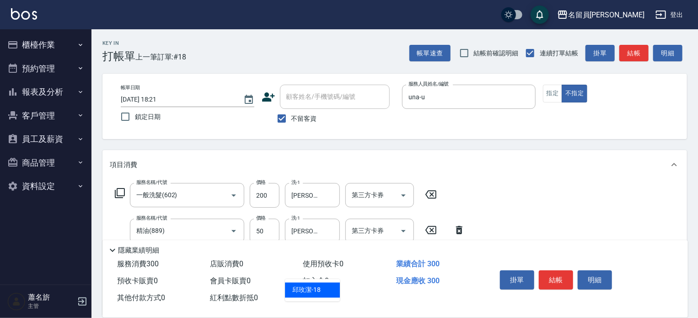
type input "[PERSON_NAME]-18"
click at [562, 279] on button "結帳" at bounding box center [556, 279] width 34 height 19
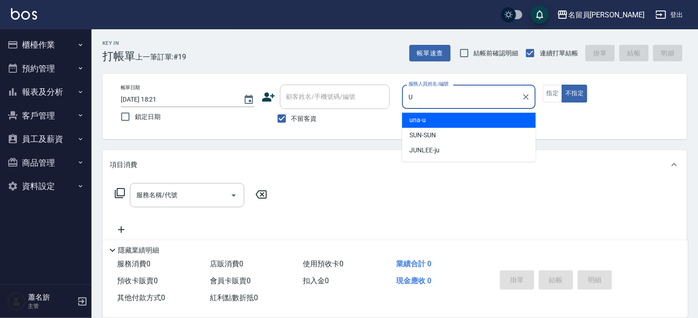
type input "una-u"
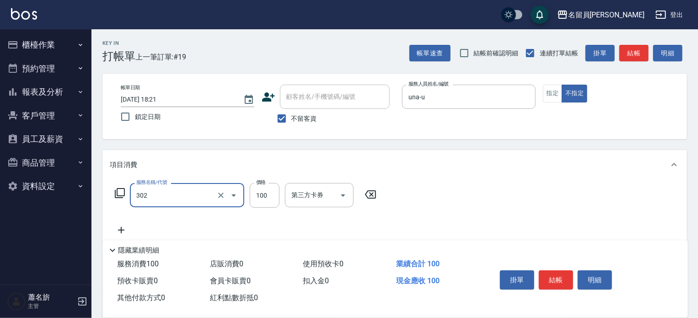
type input "剪髮(302)"
type input "400"
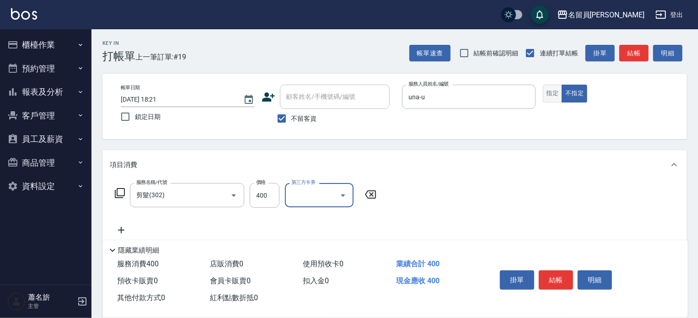
click at [552, 94] on button "指定" at bounding box center [553, 94] width 20 height 18
click at [557, 270] on button "結帳" at bounding box center [556, 279] width 34 height 19
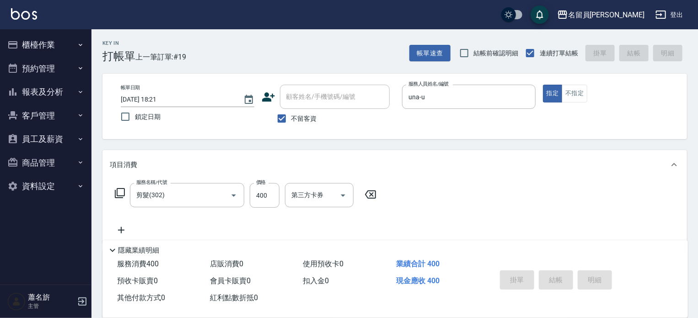
type input "[DATE] 18:22"
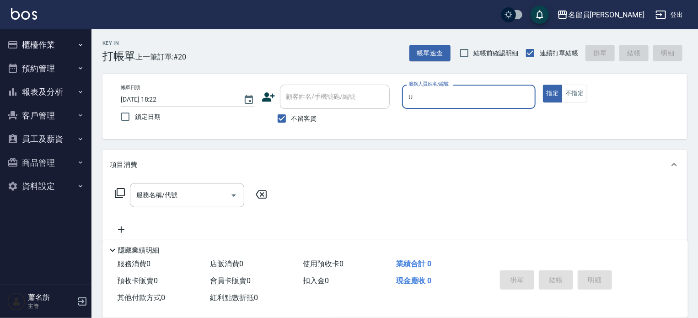
type input "una-u"
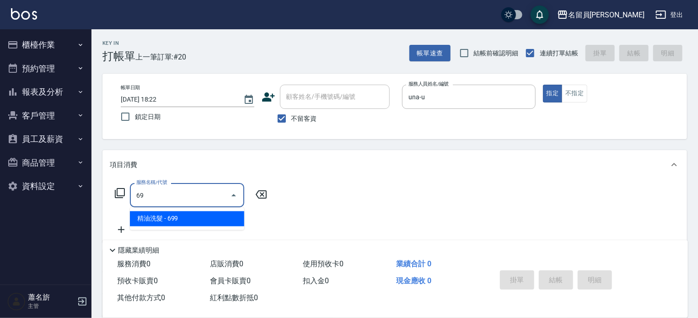
type input "6"
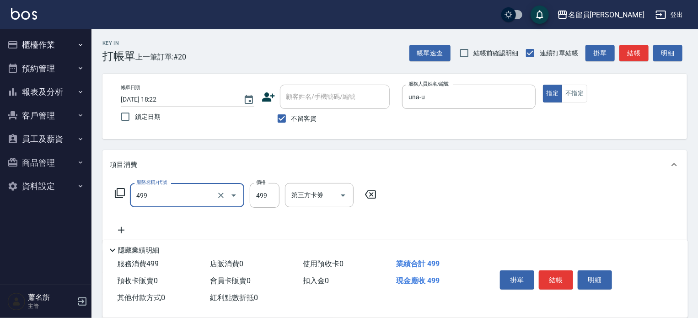
type input "去角質洗髮(499)"
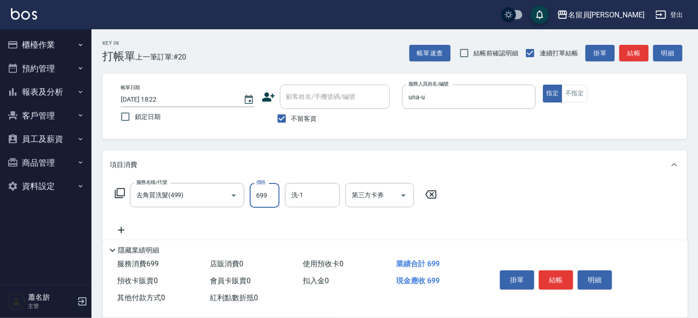
type input "699"
type input "[PERSON_NAME]-45"
click at [560, 270] on button "結帳" at bounding box center [556, 279] width 34 height 19
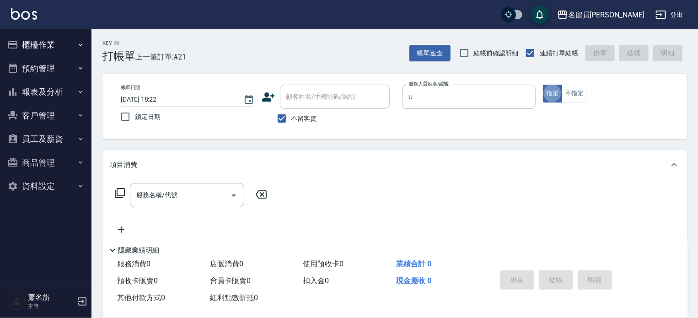
type input "una-u"
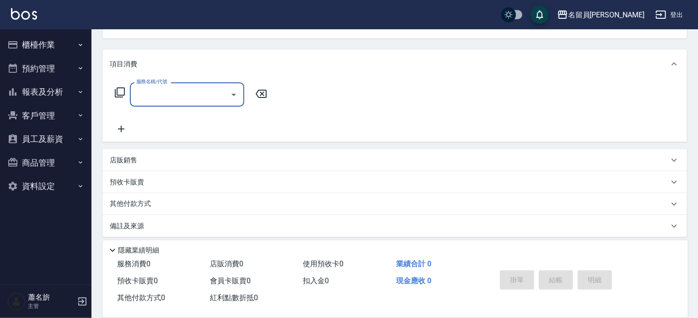
scroll to position [106, 0]
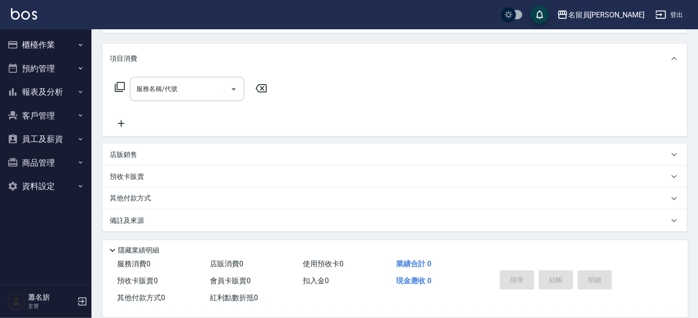
click at [307, 155] on div "店販銷售" at bounding box center [389, 155] width 559 height 10
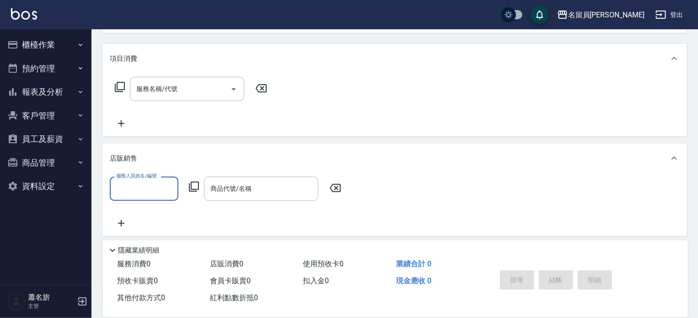
scroll to position [0, 0]
type input "una-u"
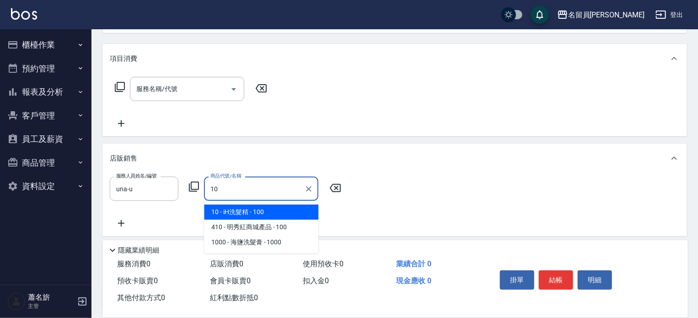
type input "iH洗髮精"
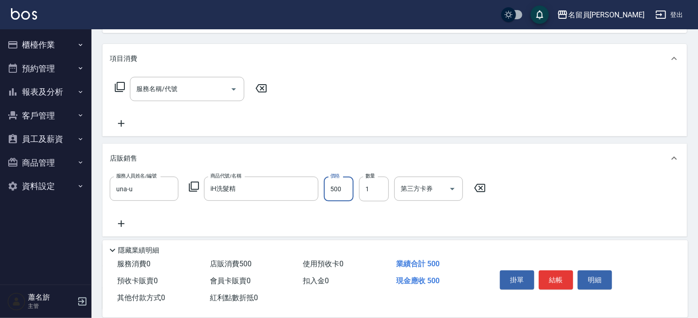
click at [344, 189] on input "500" at bounding box center [339, 189] width 30 height 25
type input "560"
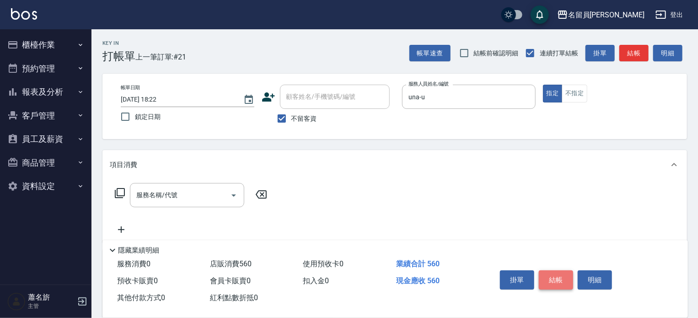
click at [555, 274] on button "結帳" at bounding box center [556, 279] width 34 height 19
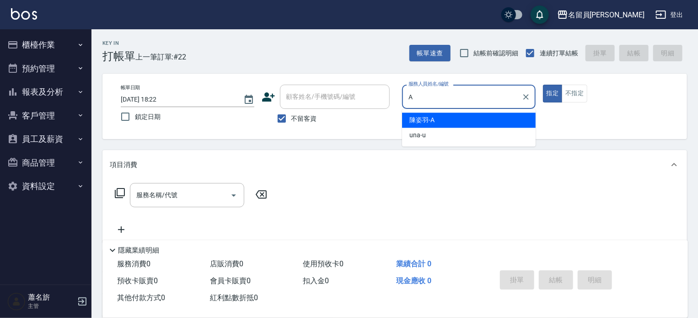
type input "[PERSON_NAME]"
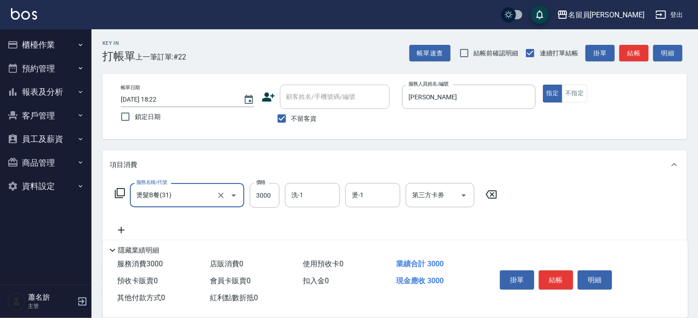
type input "燙髮B餐(31)"
type input "2499"
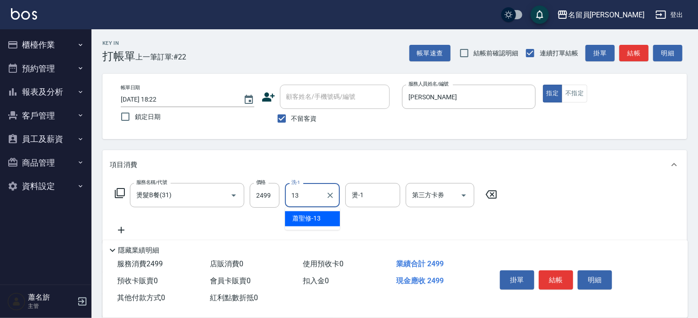
type input "[PERSON_NAME]-13"
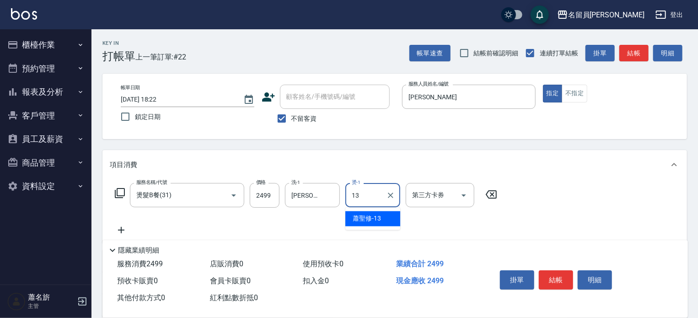
type input "[PERSON_NAME]-13"
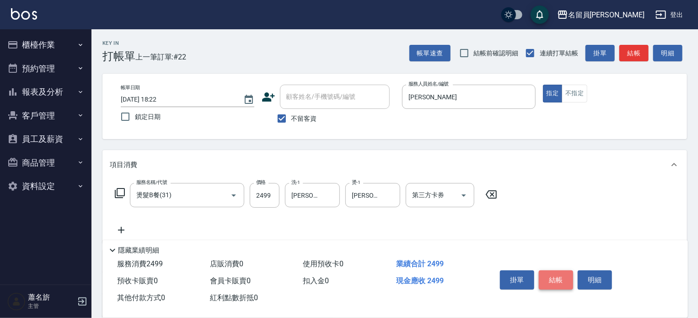
click at [542, 272] on button "結帳" at bounding box center [556, 279] width 34 height 19
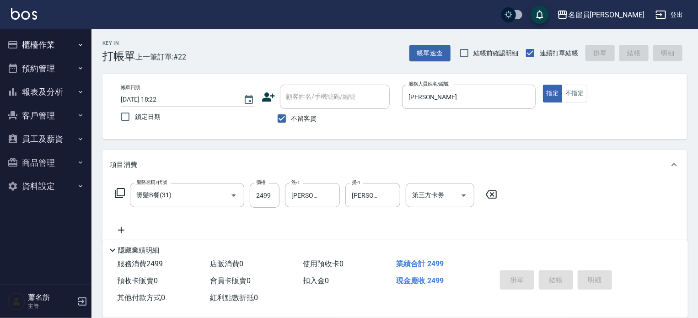
type input "[DATE] 18:23"
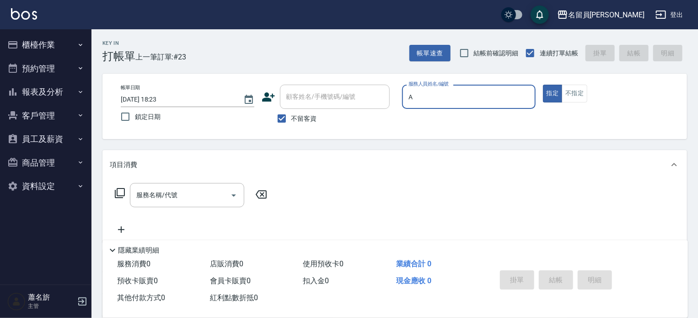
type input "[PERSON_NAME]"
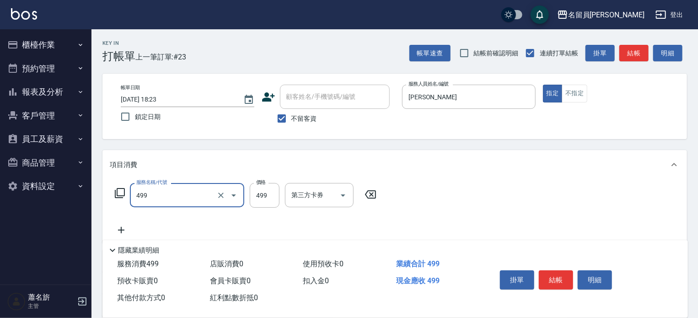
type input "去角質洗髮(499)"
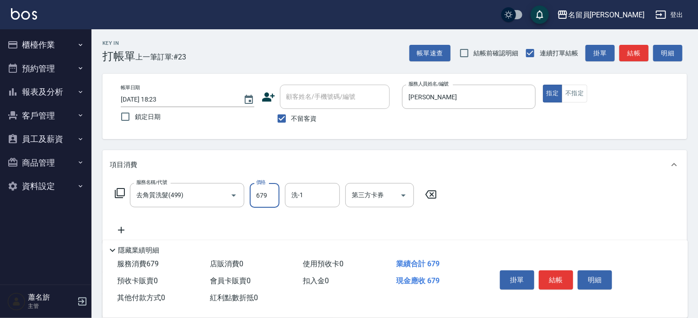
type input "679"
type input "[PERSON_NAME]-17"
click at [568, 279] on button "結帳" at bounding box center [556, 279] width 34 height 19
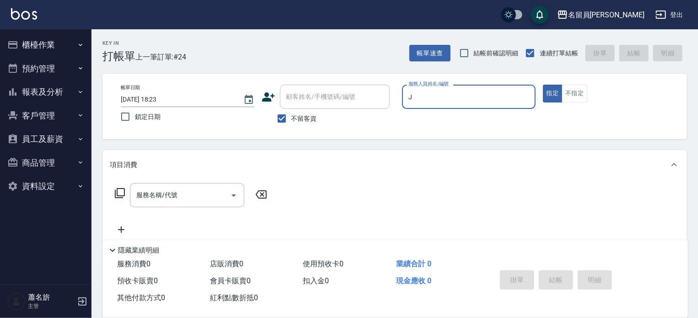
type input "[PERSON_NAME]"
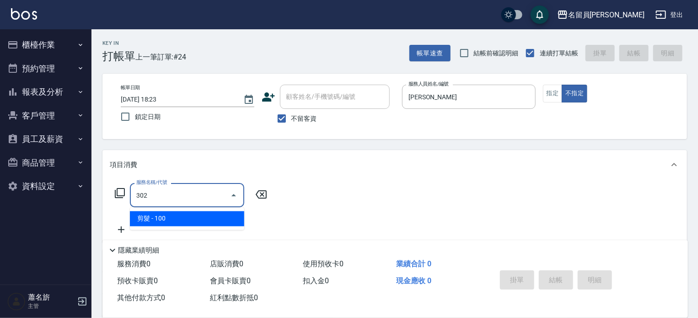
type input "剪髮(302)"
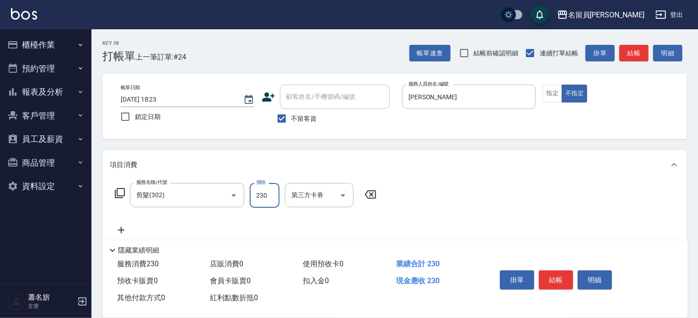
type input "230"
click at [558, 273] on button "結帳" at bounding box center [556, 279] width 34 height 19
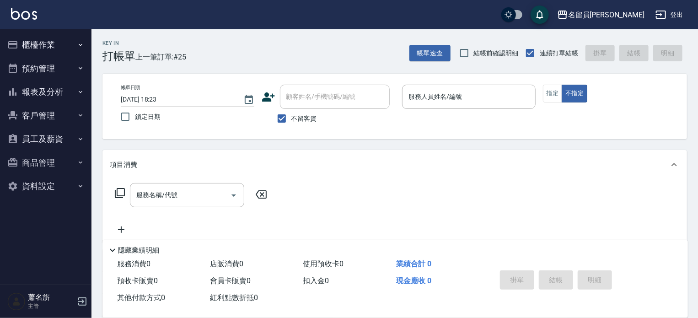
drag, startPoint x: 336, startPoint y: 239, endPoint x: 295, endPoint y: 300, distance: 73.1
click at [334, 244] on div "隱藏業績明細" at bounding box center [395, 248] width 586 height 16
click at [477, 84] on div "帳單日期 [DATE] 18:23 鎖定日期 顧客姓名/手機號碼/編號 顧客姓名/手機號碼/編號 不留客資 服務人員姓名/編號 服務人員姓名/編號 指定 不指定" at bounding box center [394, 106] width 585 height 65
click at [476, 89] on input "服務人員姓名/編號" at bounding box center [468, 97] width 125 height 16
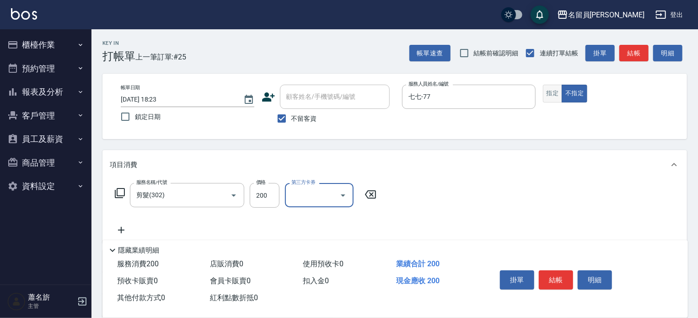
click at [556, 100] on button "指定" at bounding box center [553, 94] width 20 height 18
drag, startPoint x: 556, startPoint y: 102, endPoint x: 559, endPoint y: 263, distance: 161.0
click at [489, 250] on div "隱藏業績明細" at bounding box center [397, 250] width 581 height 11
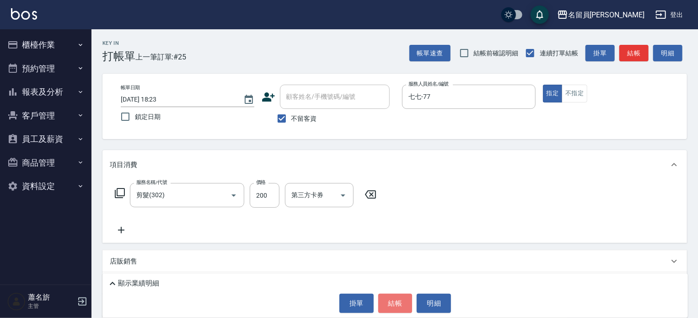
drag, startPoint x: 398, startPoint y: 300, endPoint x: 395, endPoint y: 296, distance: 4.7
click at [396, 300] on button "結帳" at bounding box center [395, 303] width 34 height 19
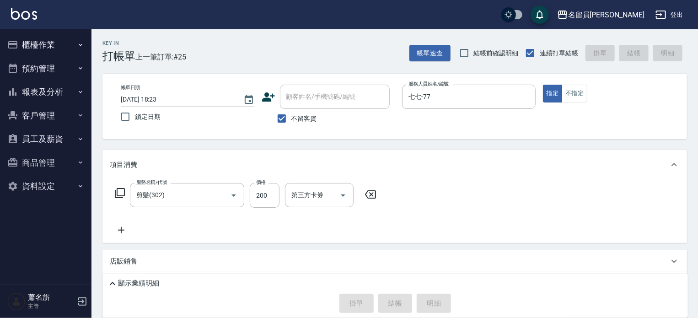
click at [137, 283] on p "顯示業績明細" at bounding box center [138, 284] width 41 height 10
